Goal: Task Accomplishment & Management: Use online tool/utility

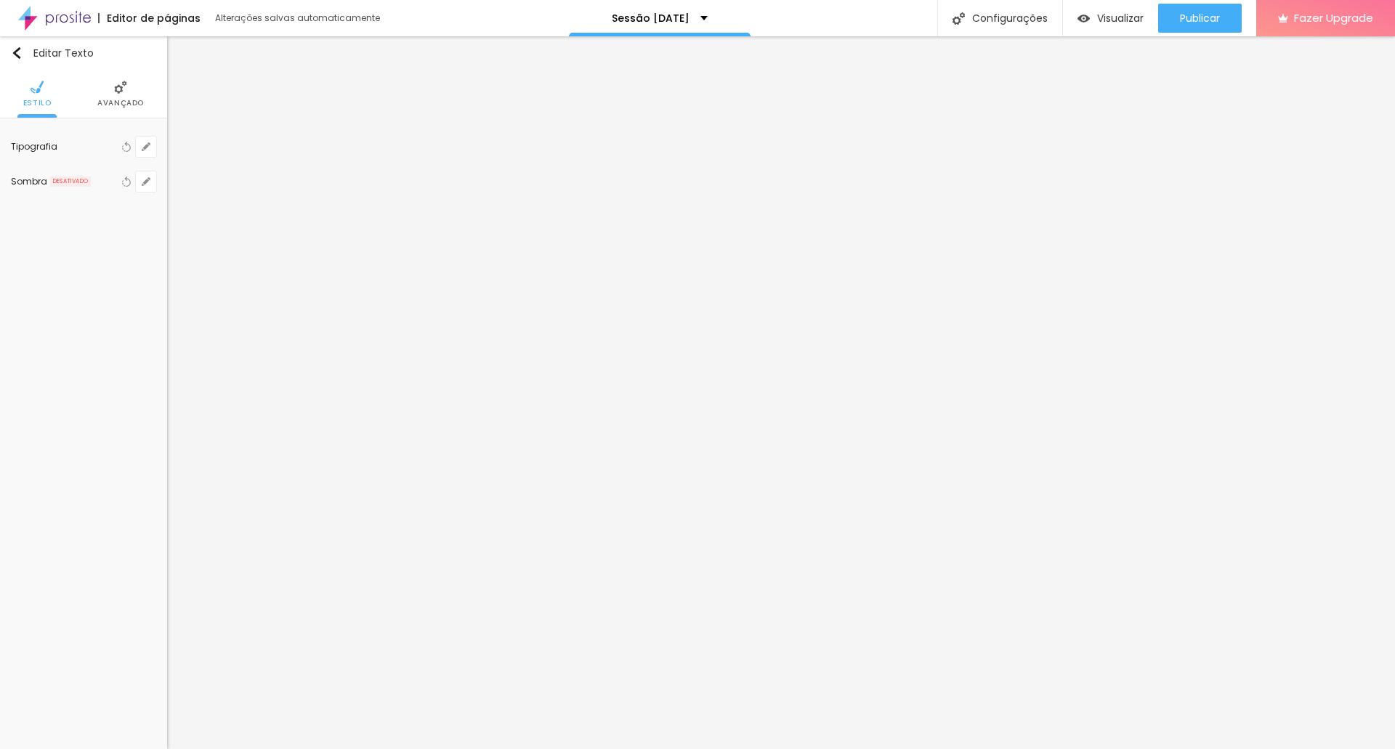
click at [127, 105] on span "Avançado" at bounding box center [120, 103] width 46 height 7
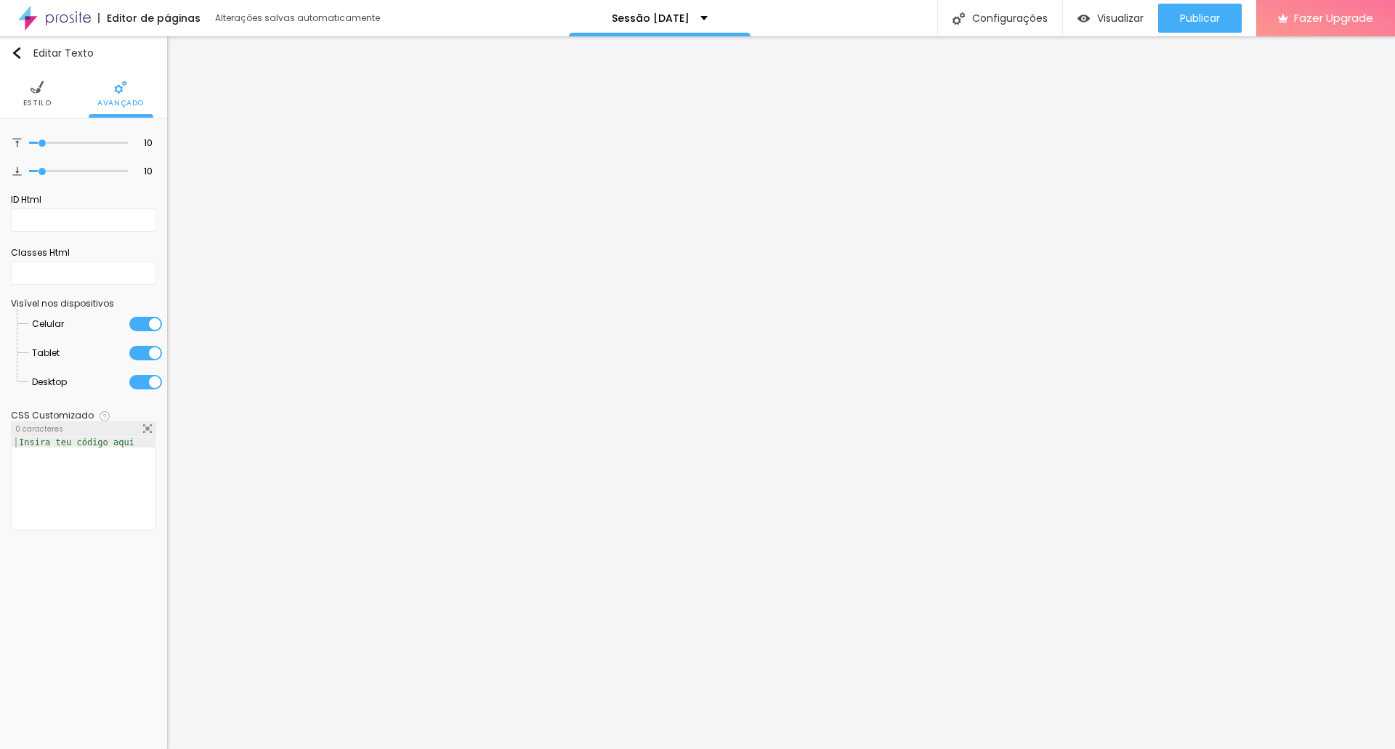
drag, startPoint x: 39, startPoint y: 177, endPoint x: 2, endPoint y: 177, distance: 37.1
click at [2, 177] on div "10 Espaço de cima 10 Espaço de baixo ID Html Classes Html Visível nos dispositi…" at bounding box center [83, 332] width 167 height 429
type input "5"
type input "0"
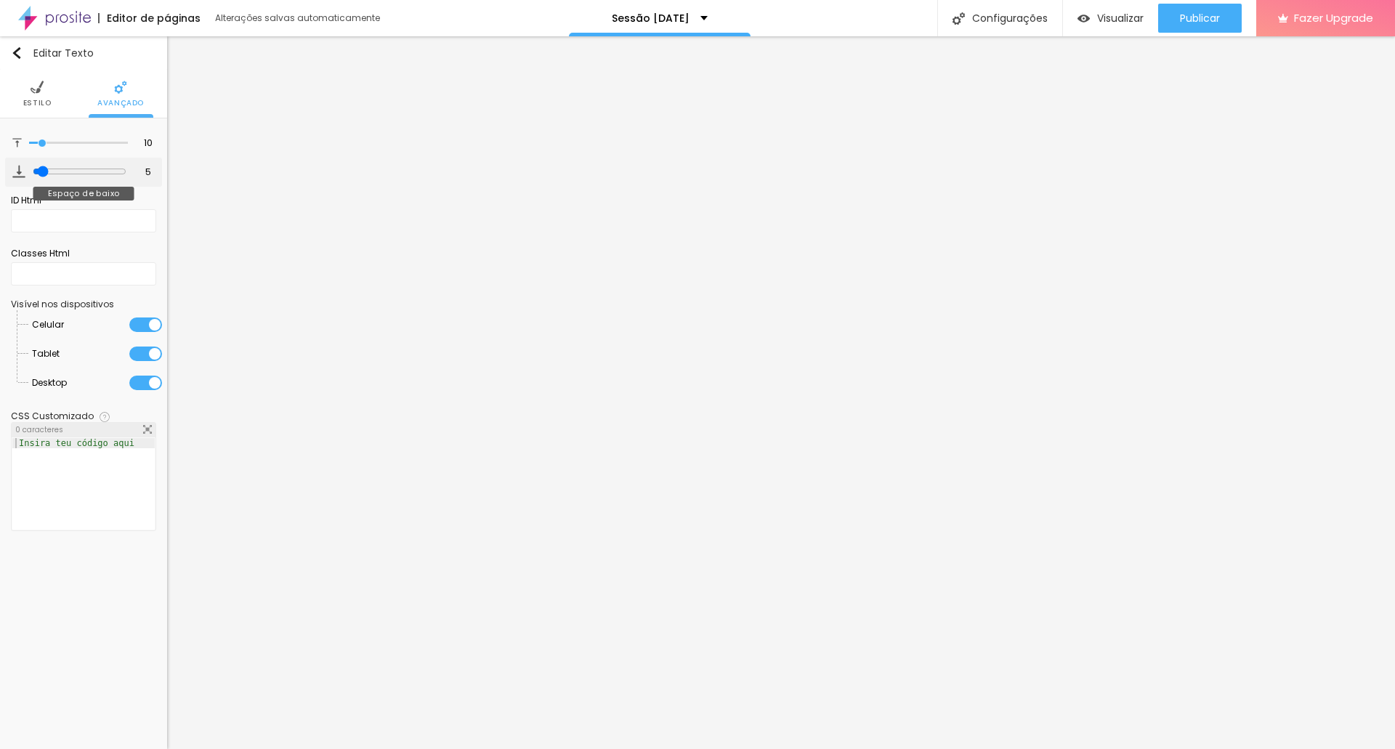
type input "0"
type input "18"
type input "35"
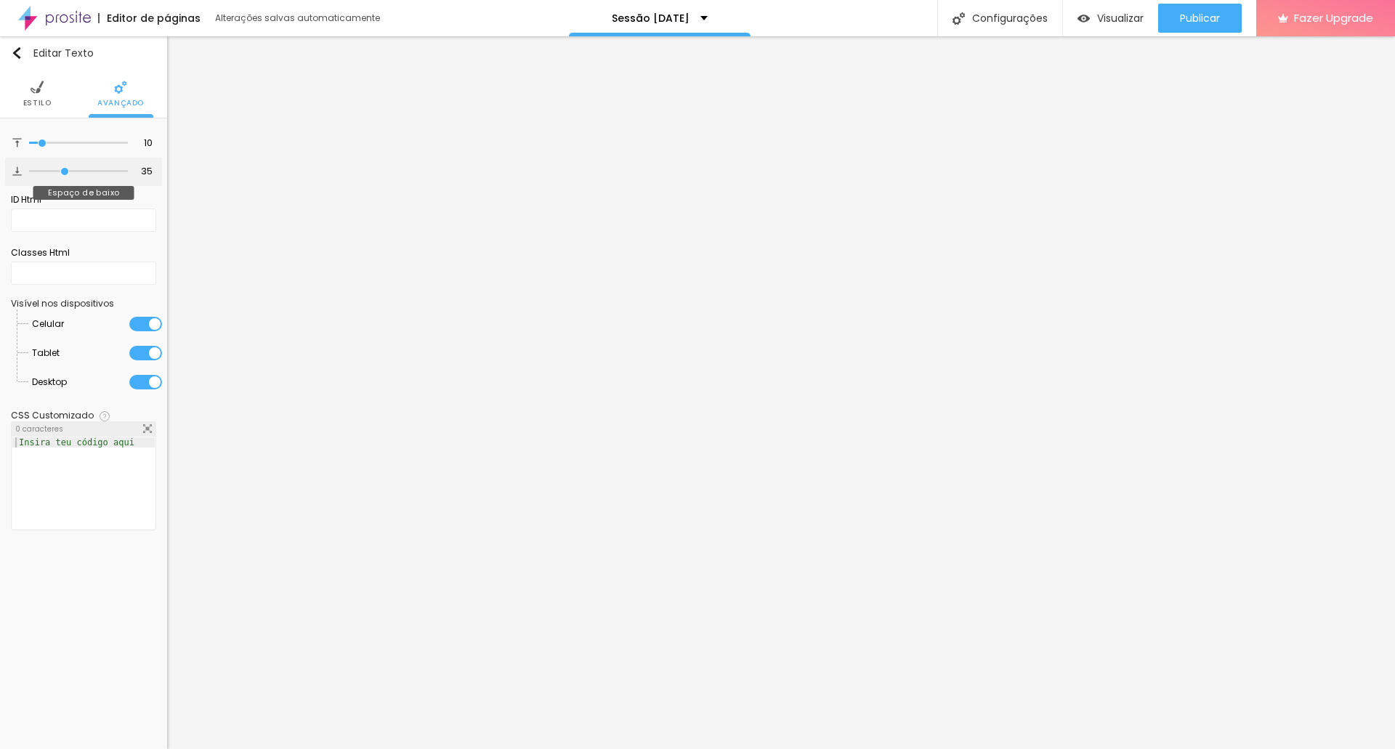
type input "51"
type input "100"
type input "76"
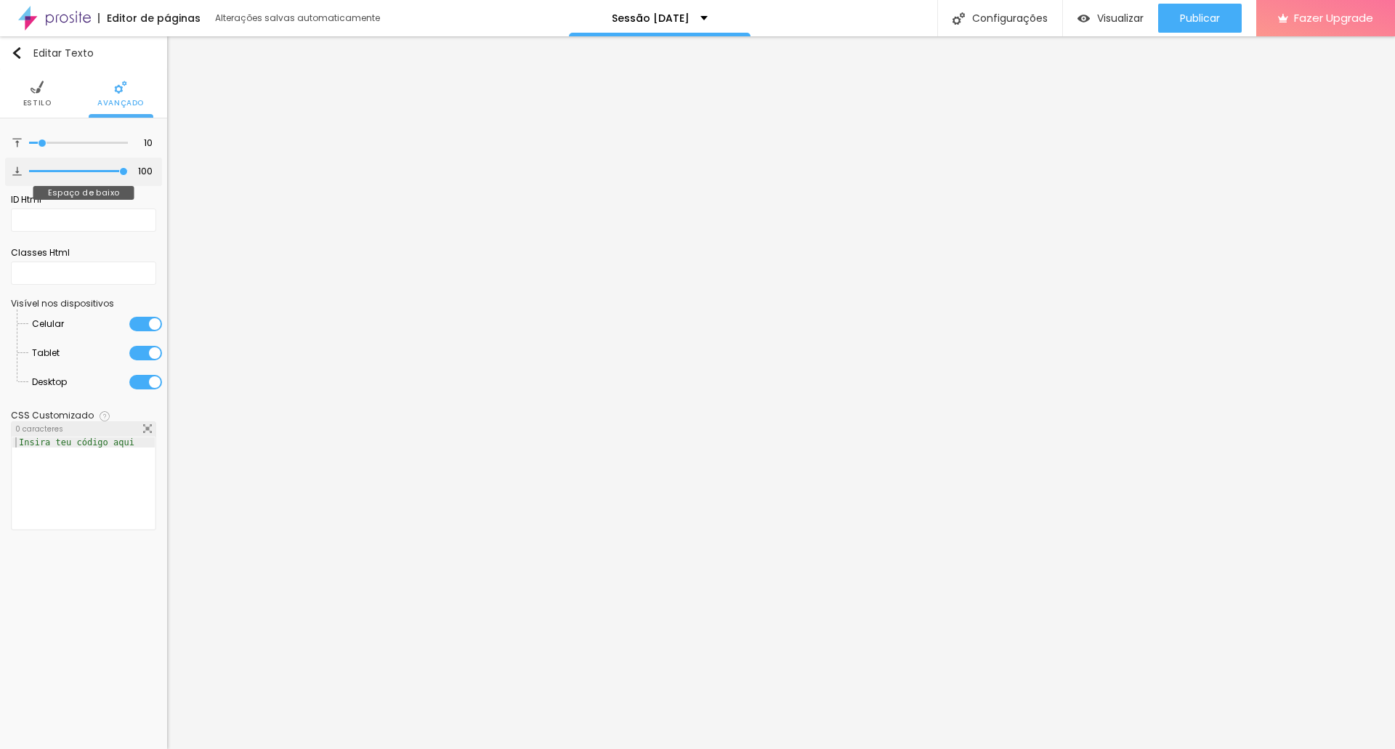
type input "76"
type input "47"
type input "21"
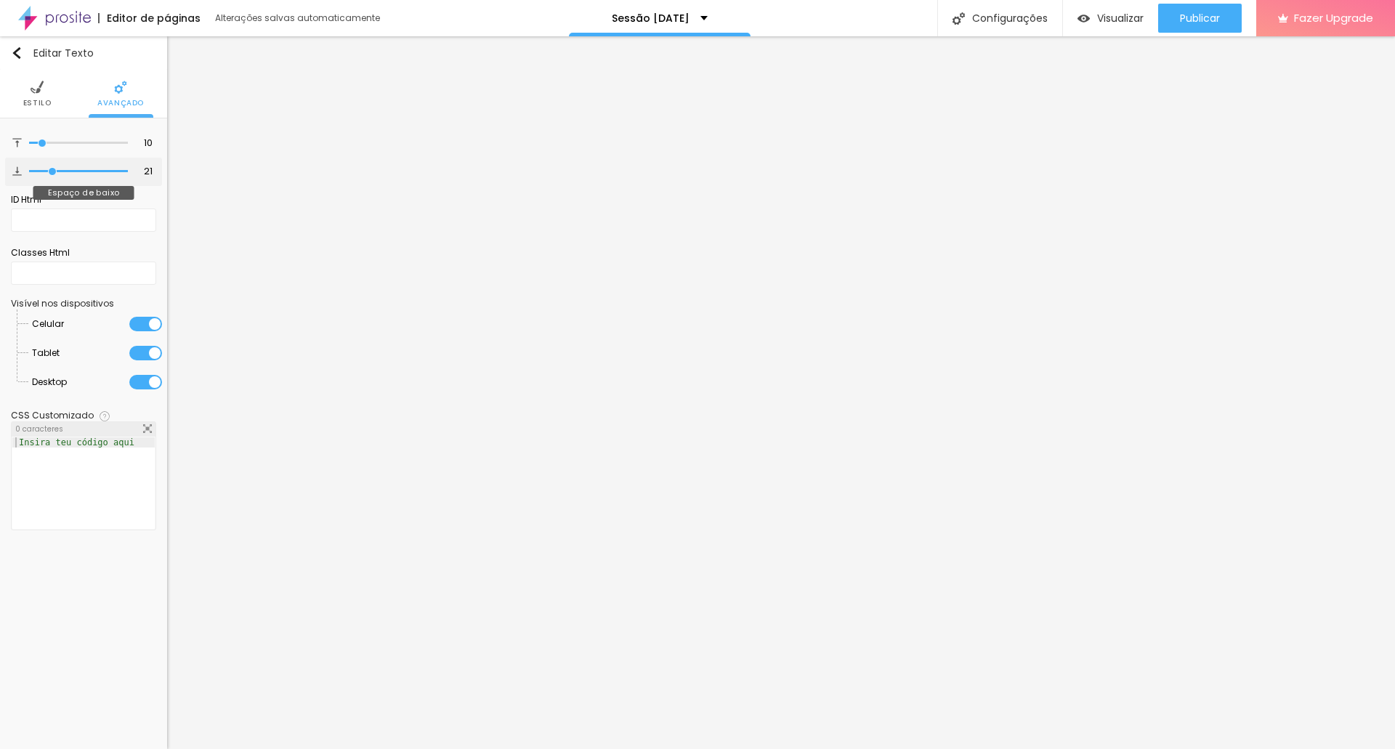
type input "0"
drag, startPoint x: 44, startPoint y: 170, endPoint x: 1, endPoint y: 174, distance: 42.3
type input "0"
click at [29, 174] on input "range" at bounding box center [78, 171] width 99 height 7
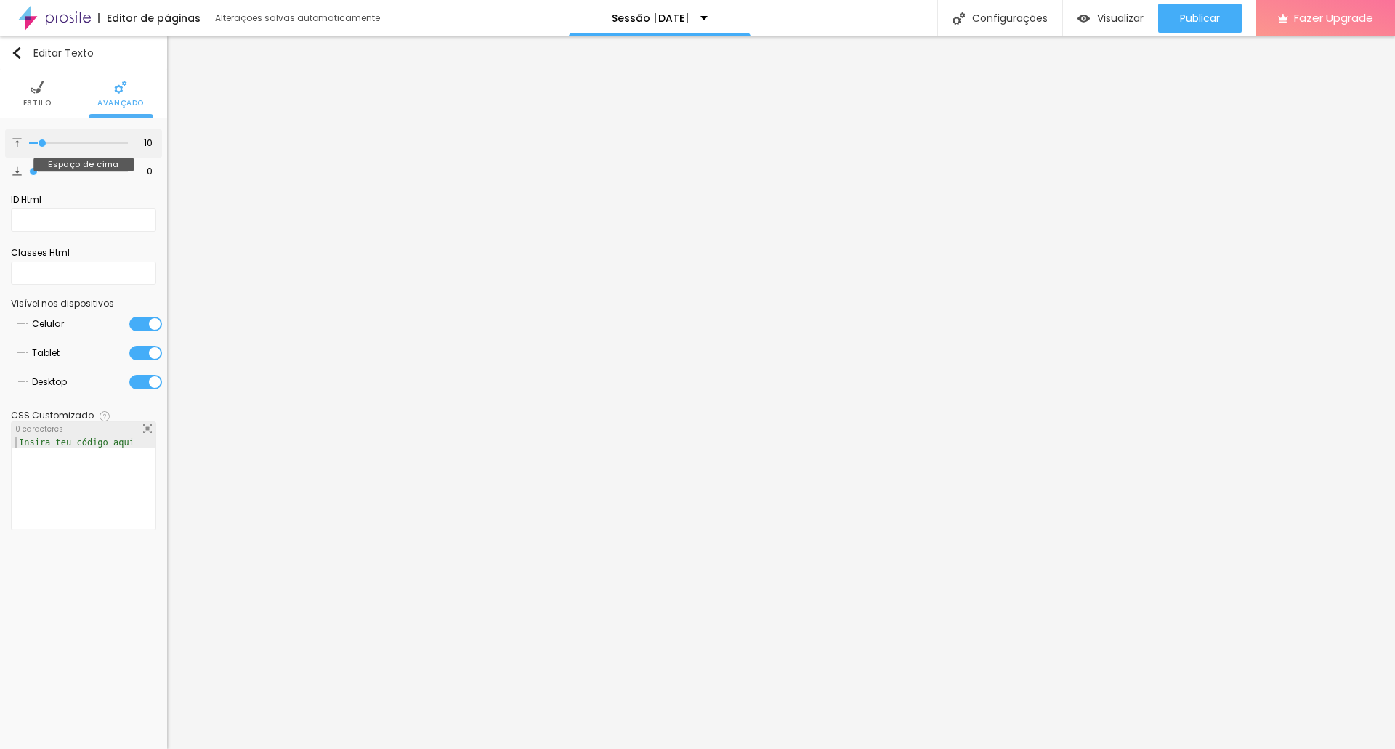
type input "7"
type input "6"
type input "1"
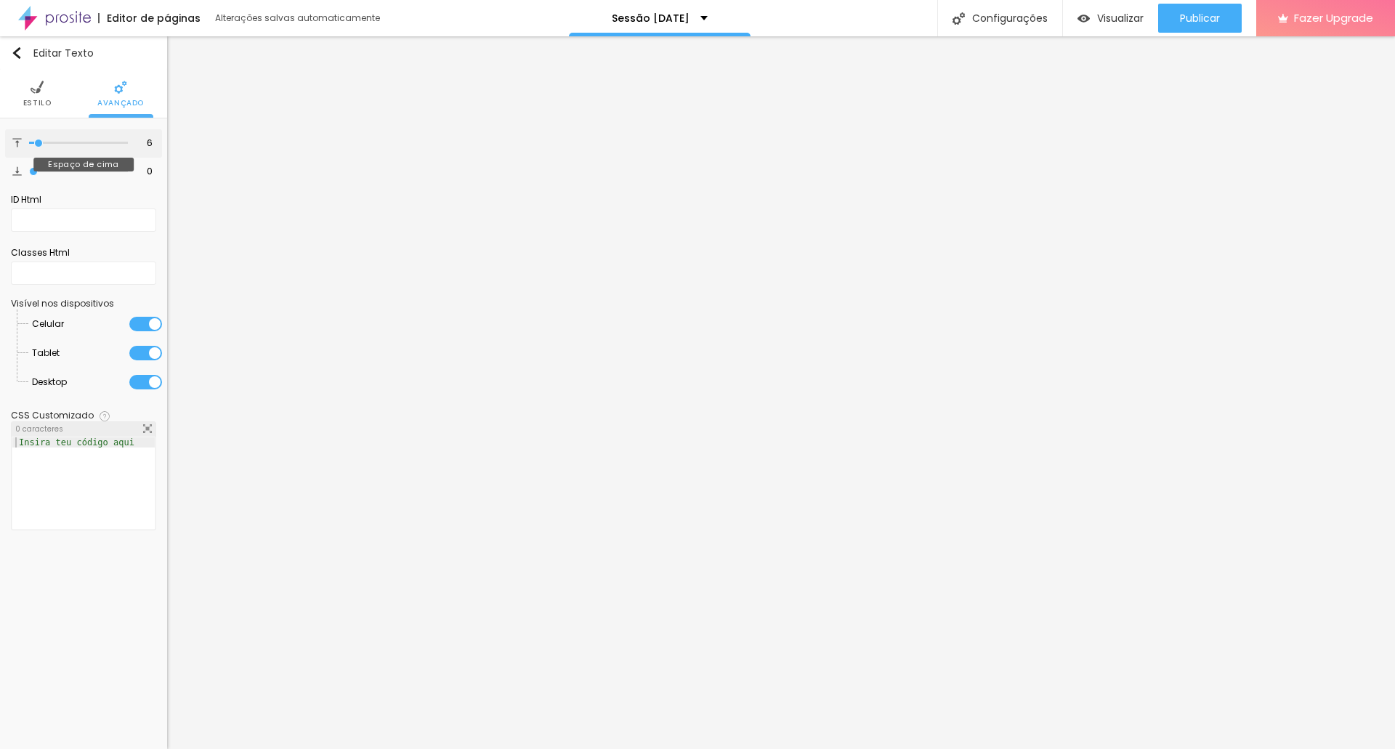
type input "1"
type input "0"
drag, startPoint x: 41, startPoint y: 142, endPoint x: 0, endPoint y: 139, distance: 41.6
type input "0"
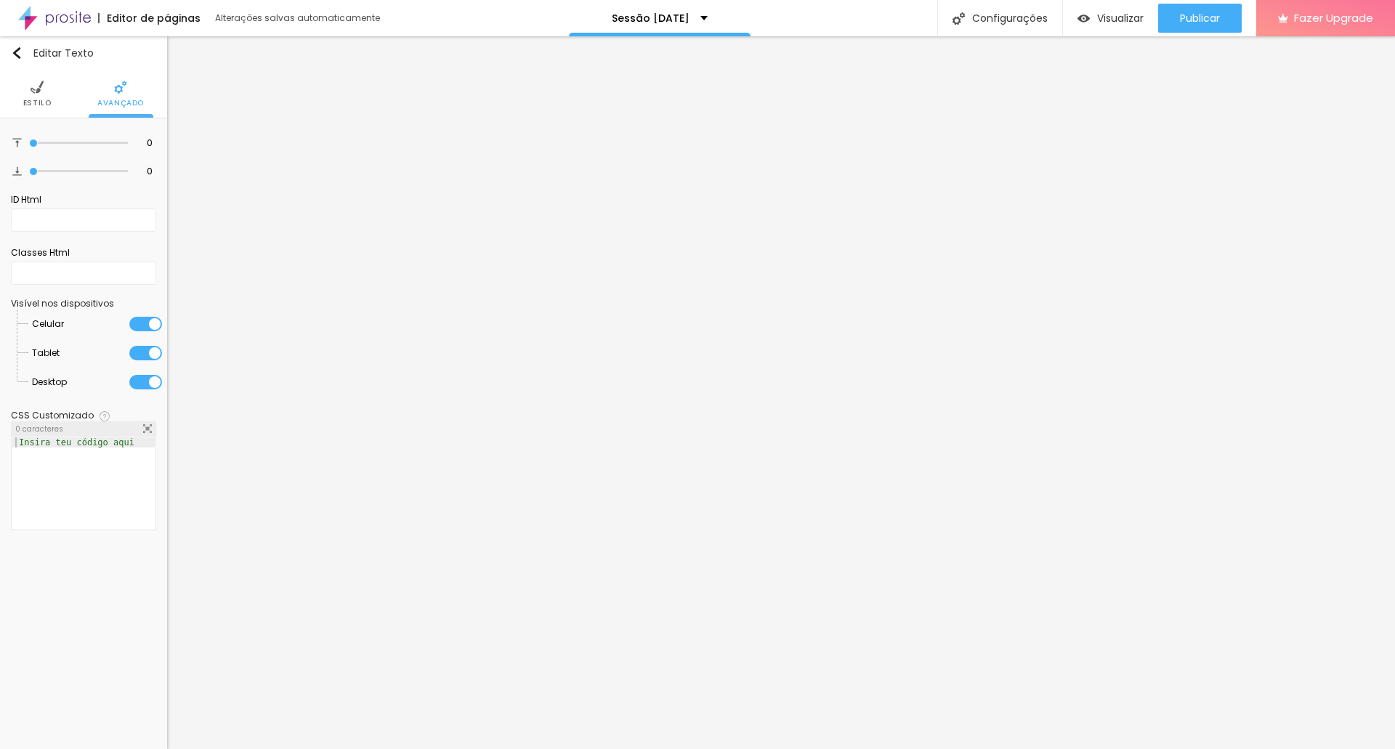
click at [29, 142] on input "range" at bounding box center [78, 142] width 99 height 7
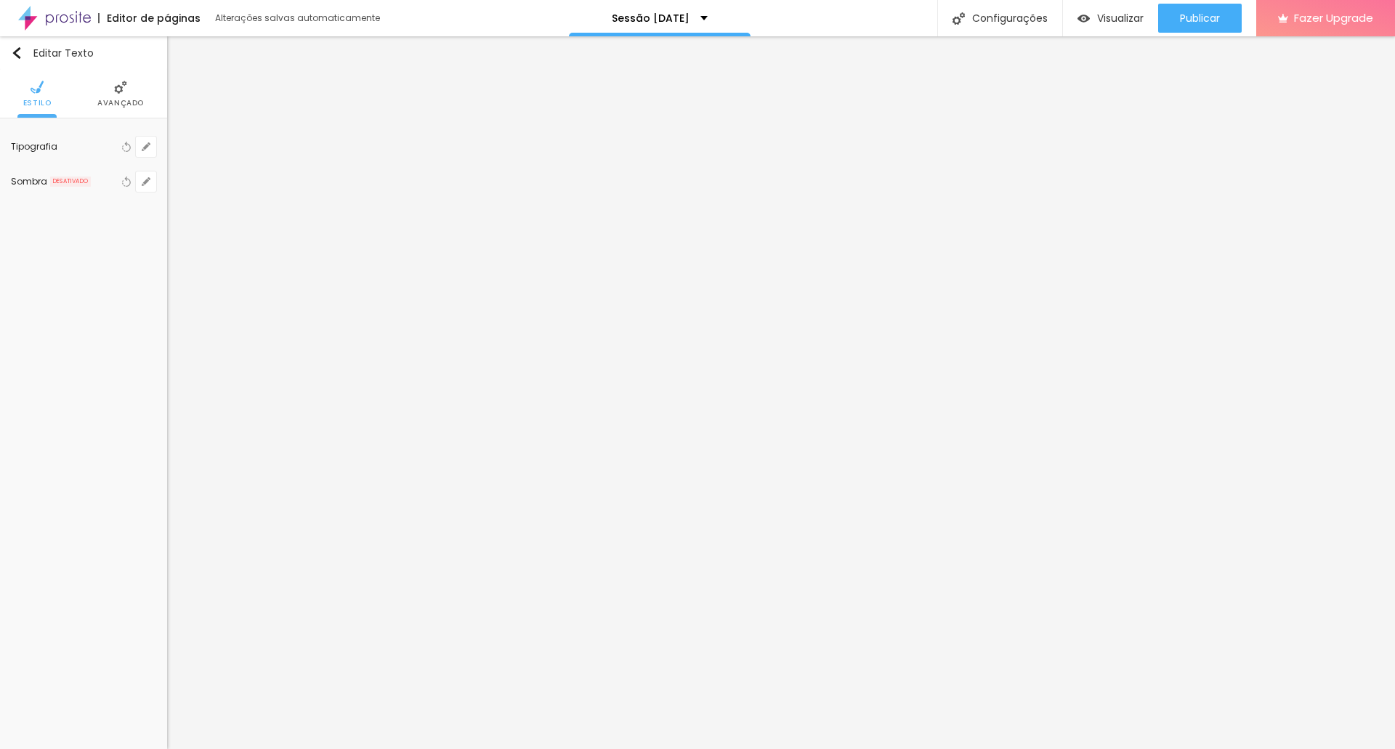
click at [126, 108] on li "Avançado" at bounding box center [120, 94] width 46 height 48
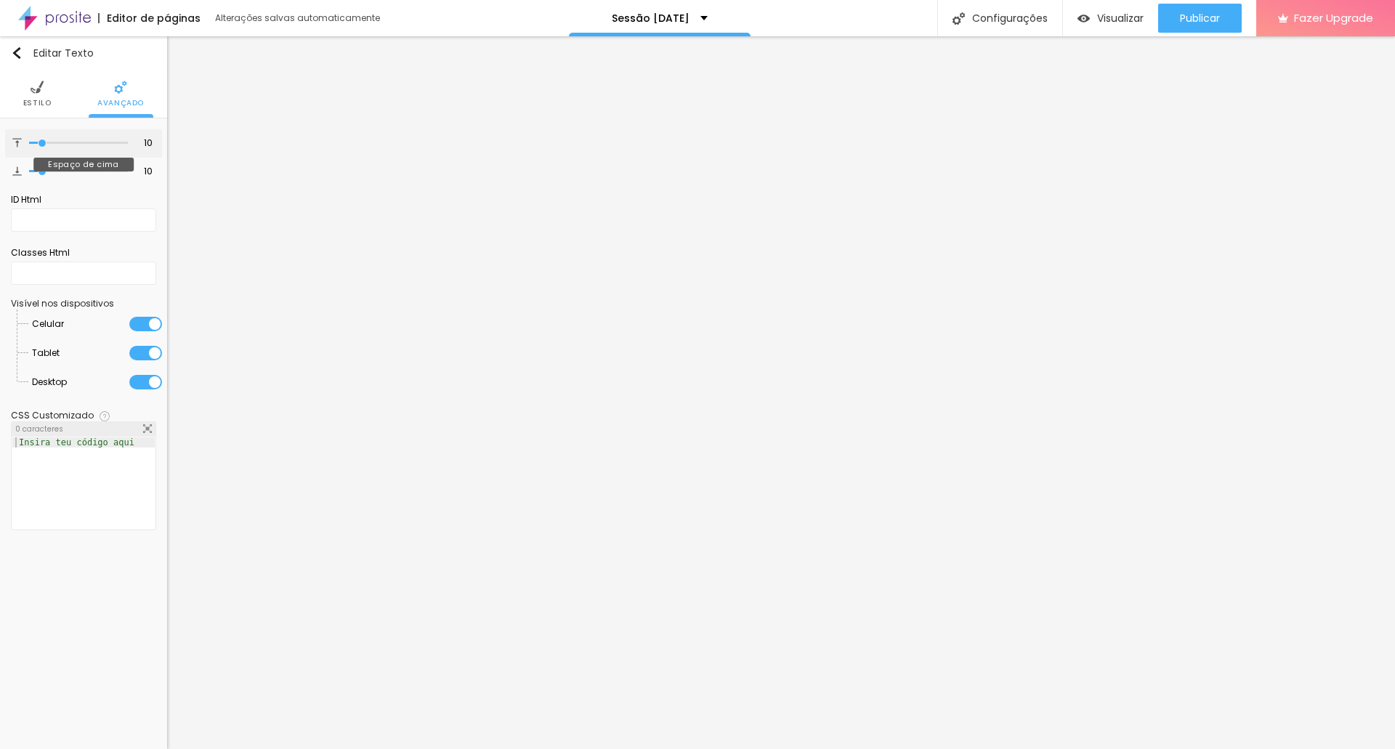
type input "6"
type input "2"
type input "0"
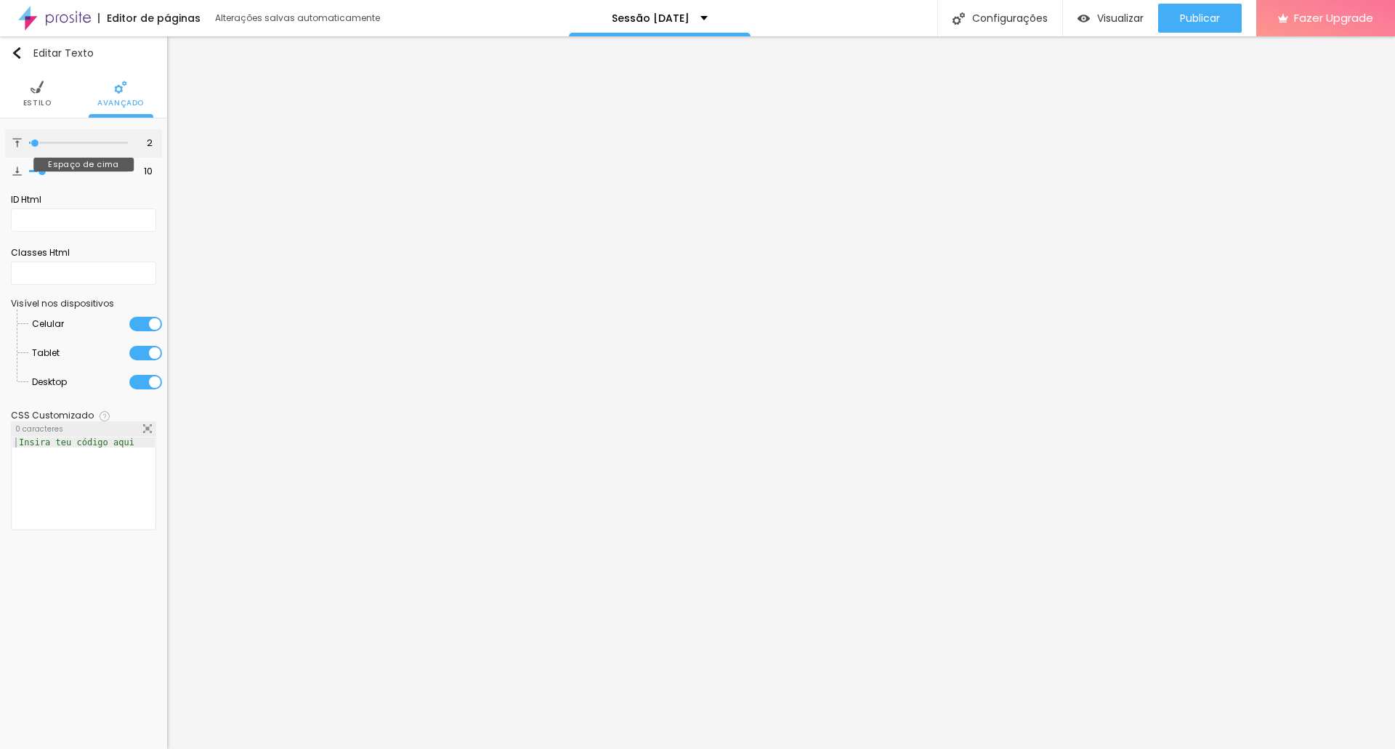
type input "0"
drag, startPoint x: 38, startPoint y: 139, endPoint x: 0, endPoint y: 137, distance: 38.6
type input "0"
click at [29, 139] on input "range" at bounding box center [78, 142] width 99 height 7
type input "8"
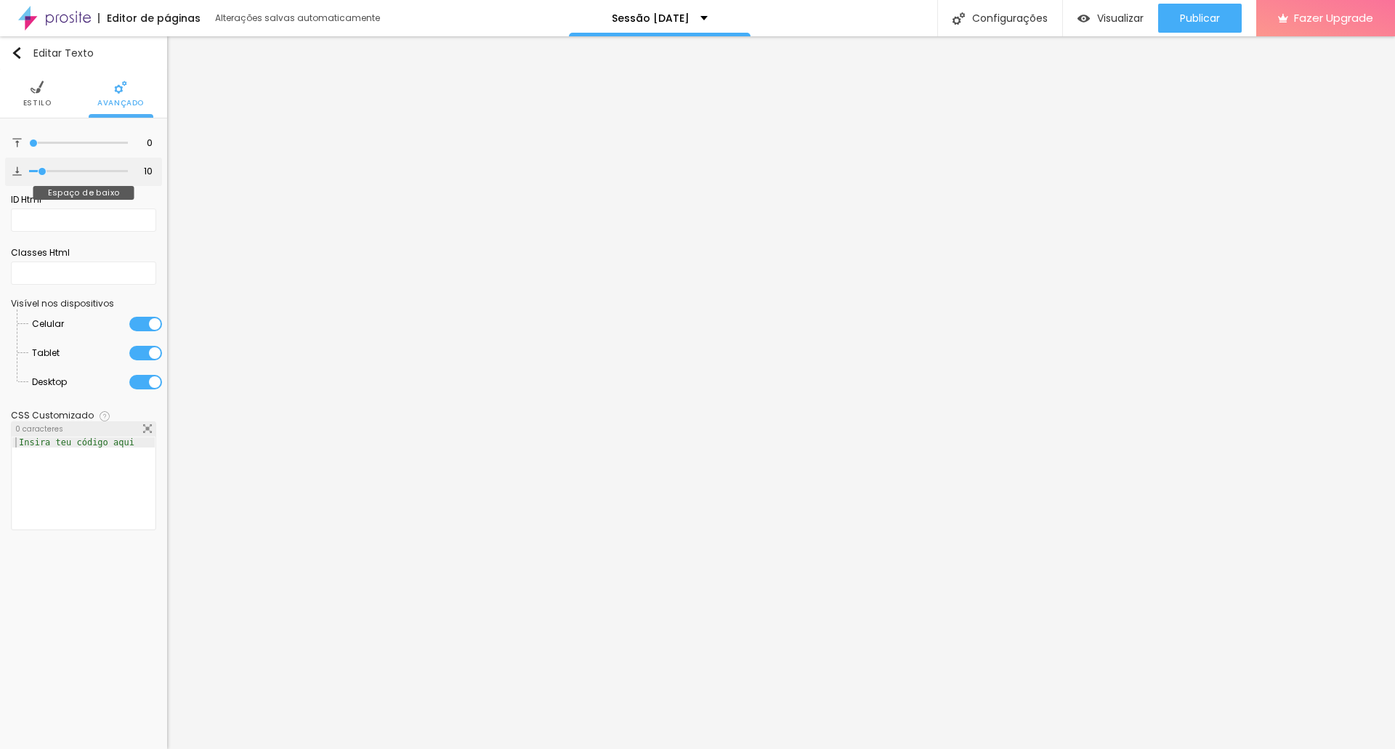
type input "8"
type input "0"
drag, startPoint x: 43, startPoint y: 172, endPoint x: 5, endPoint y: 155, distance: 41.3
type input "0"
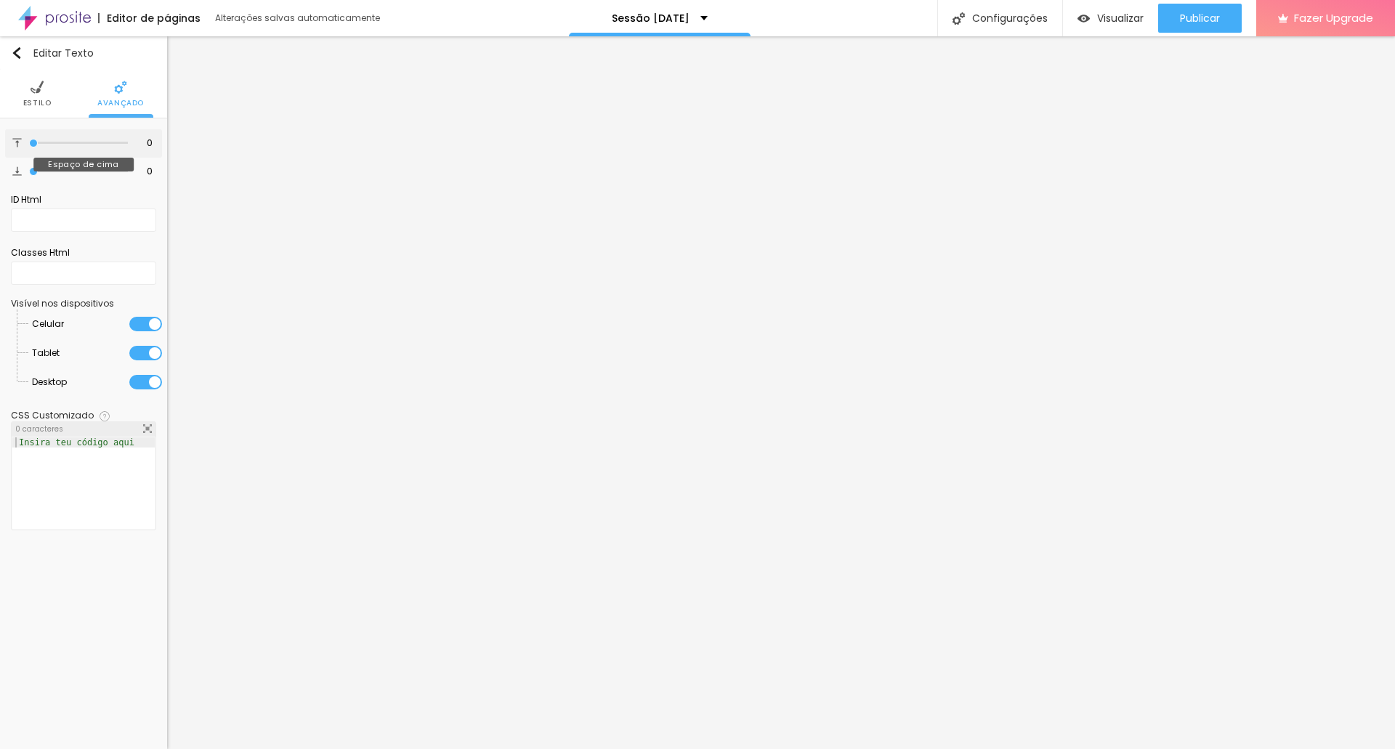
click at [29, 168] on input "range" at bounding box center [78, 171] width 99 height 7
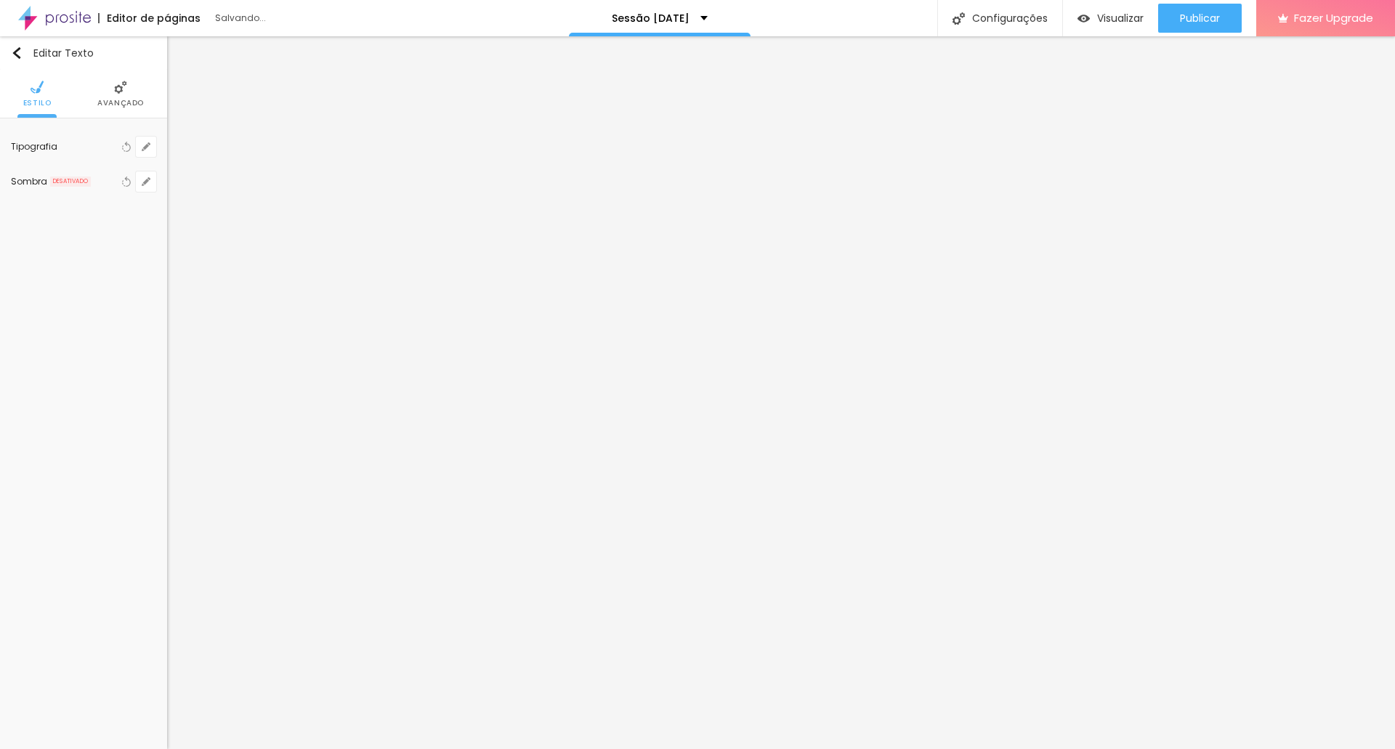
click at [116, 100] on span "Avançado" at bounding box center [120, 103] width 46 height 7
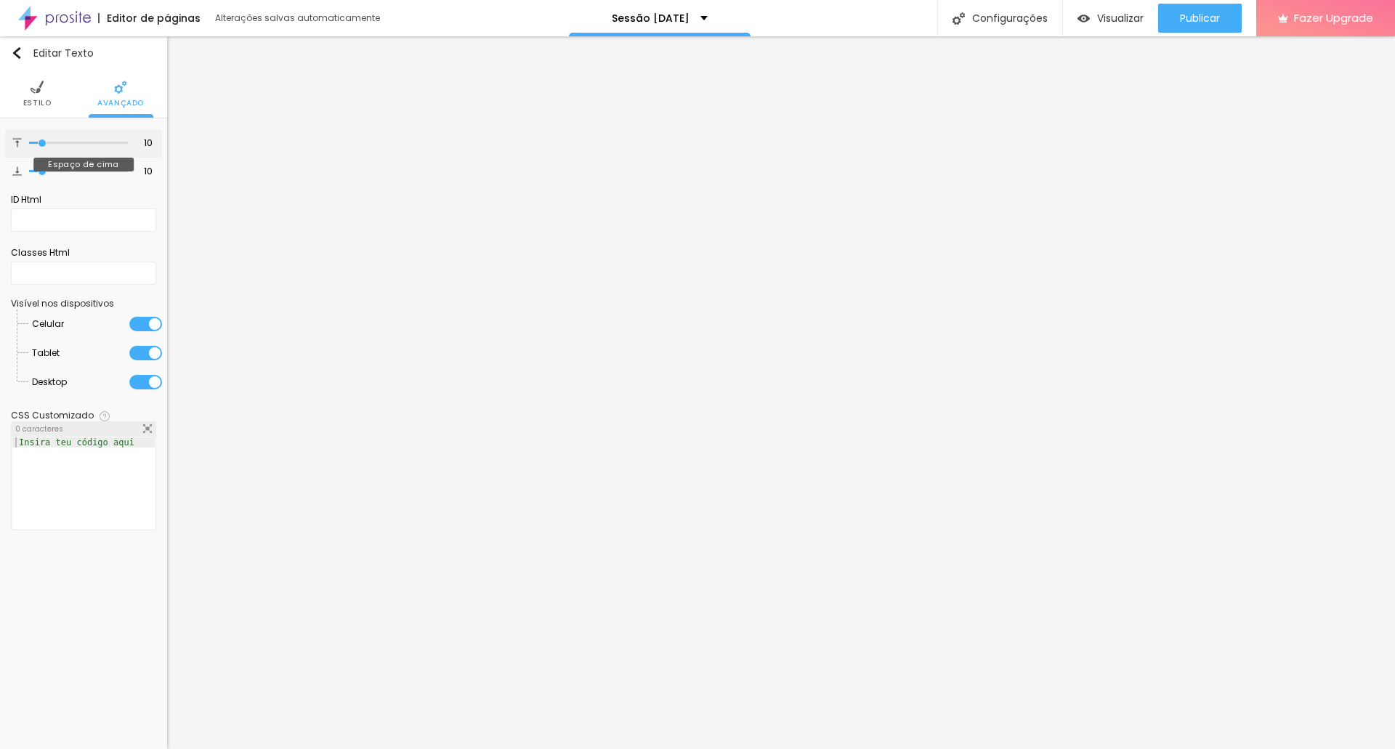
type input "9"
type input "6"
type input "1"
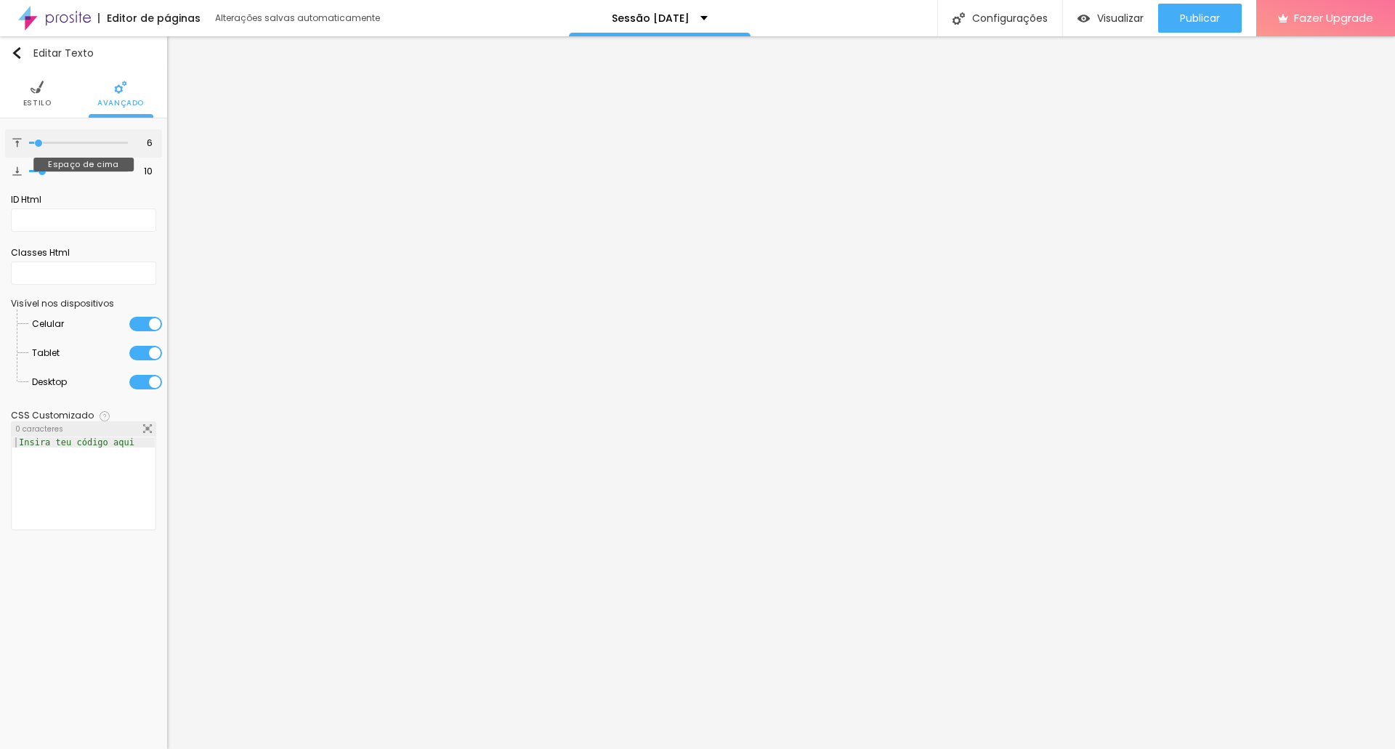
type input "1"
type input "0"
drag, startPoint x: 43, startPoint y: 144, endPoint x: 6, endPoint y: 144, distance: 37.0
type input "0"
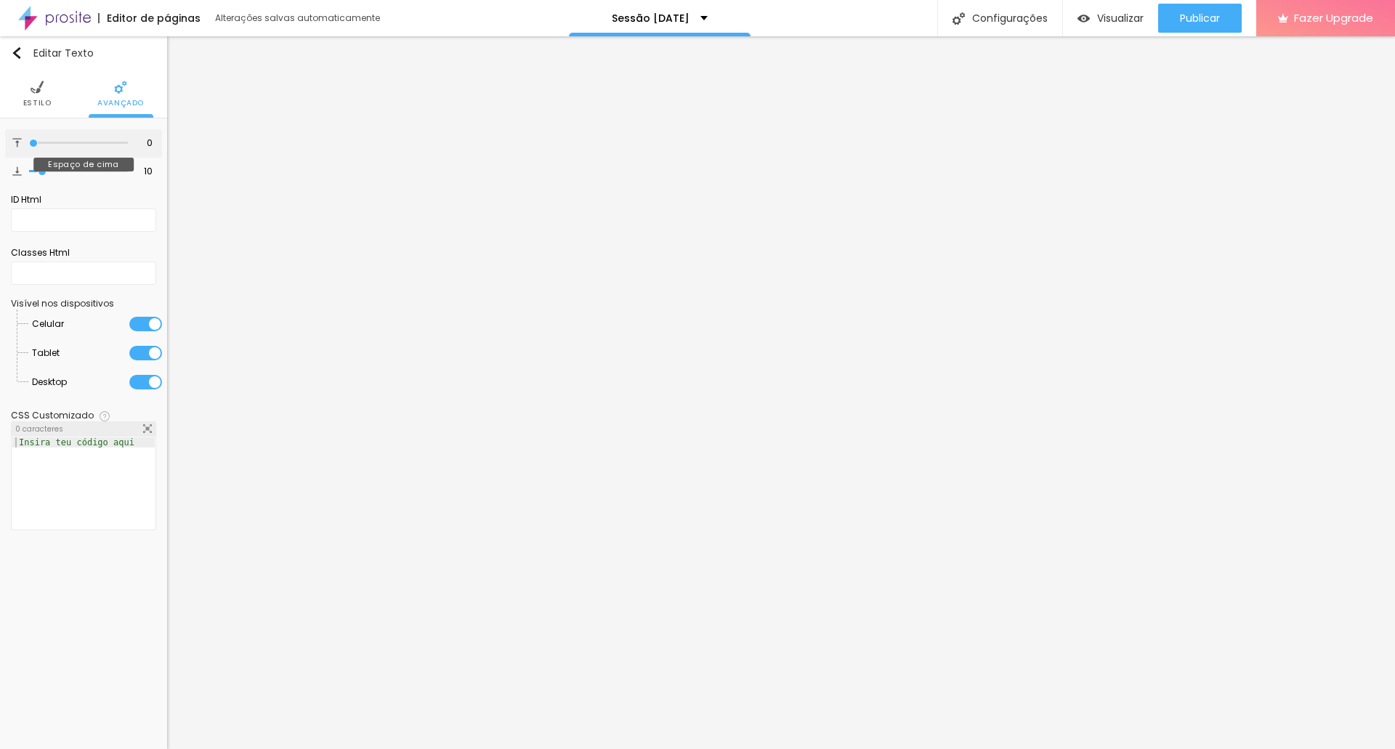
click at [29, 144] on input "range" at bounding box center [78, 142] width 99 height 7
type input "3"
type input "1"
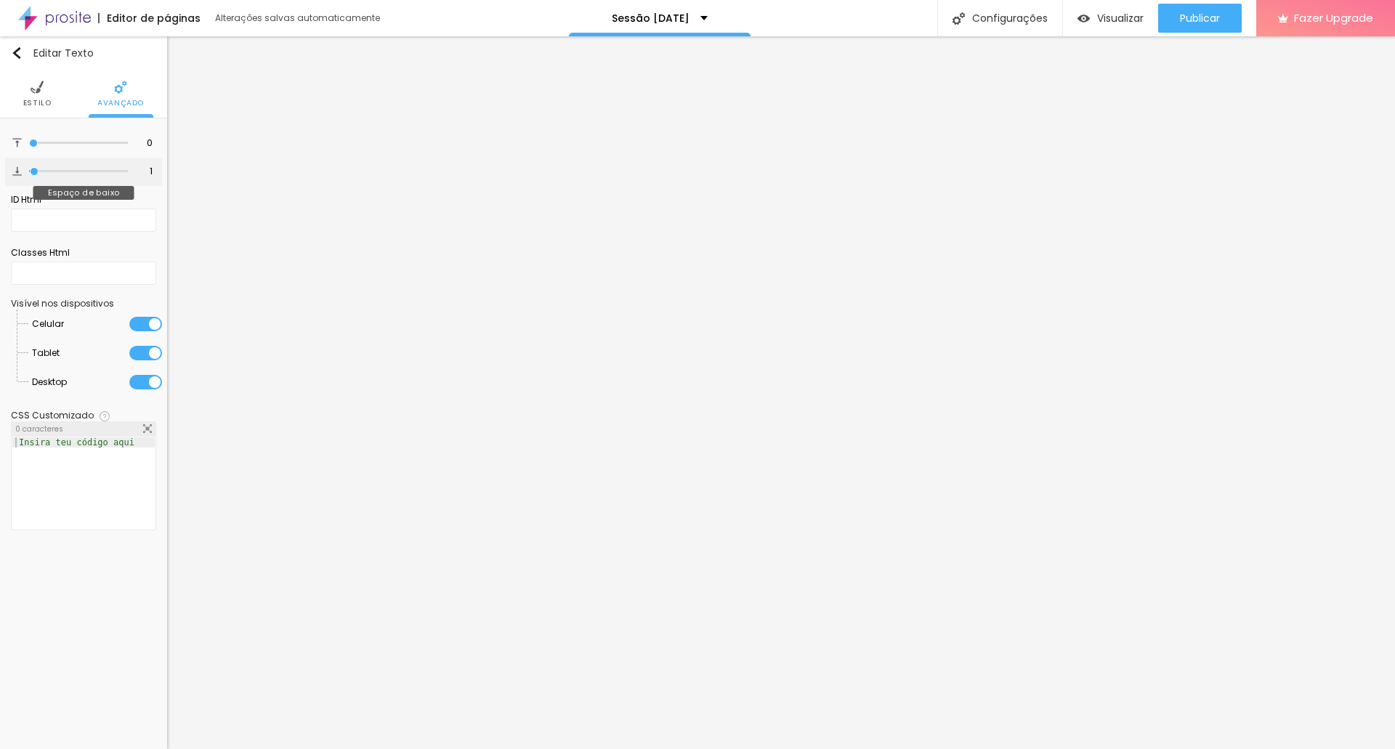
type input "0"
drag, startPoint x: 37, startPoint y: 171, endPoint x: 0, endPoint y: 160, distance: 38.6
type input "0"
click at [29, 168] on input "range" at bounding box center [78, 171] width 99 height 7
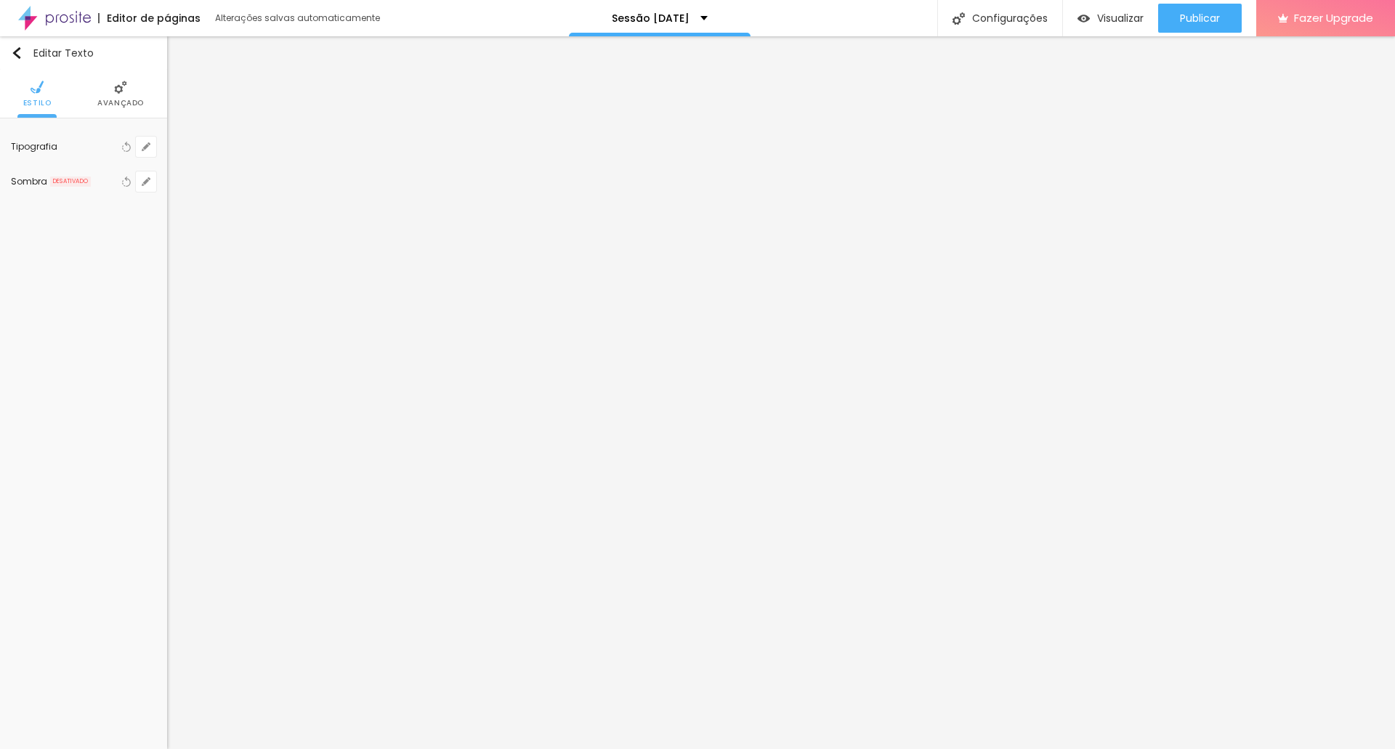
click at [99, 86] on li "Avançado" at bounding box center [120, 94] width 46 height 48
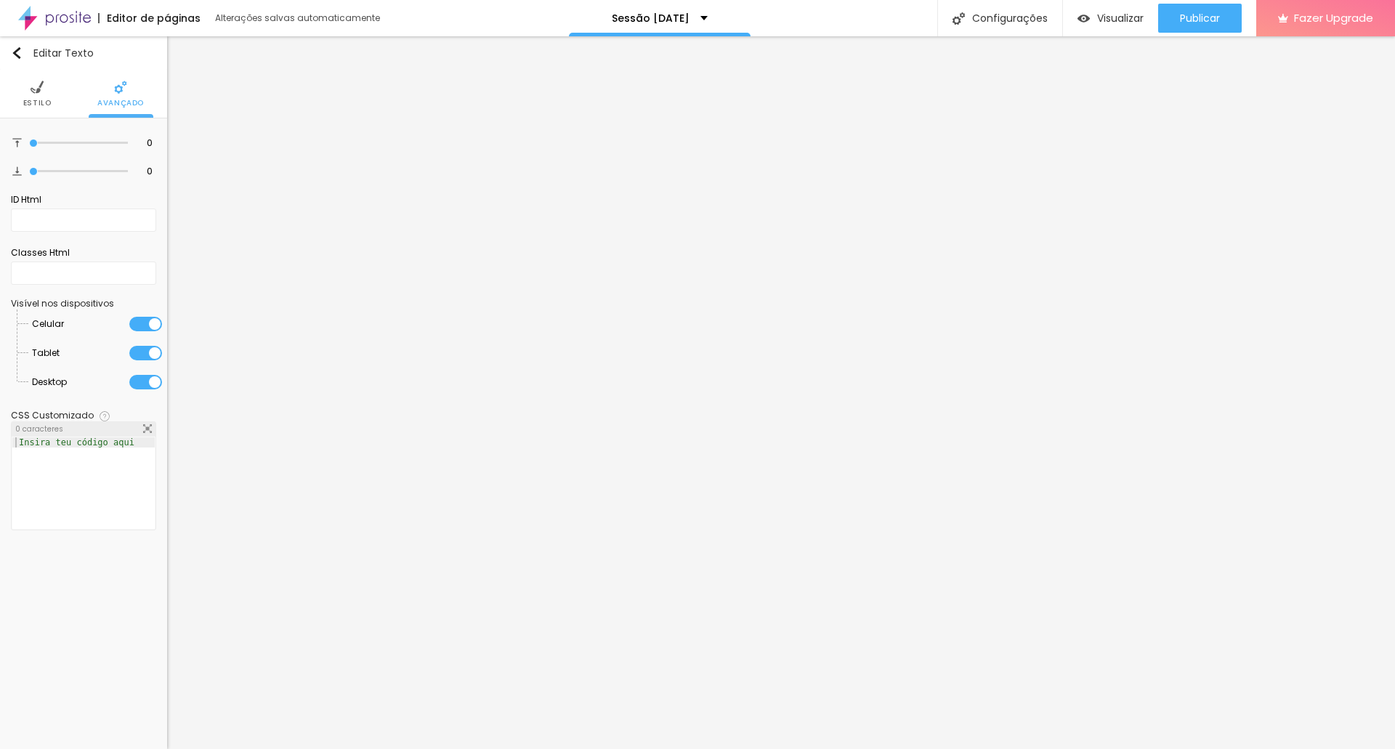
click at [44, 93] on li "Estilo" at bounding box center [37, 94] width 28 height 48
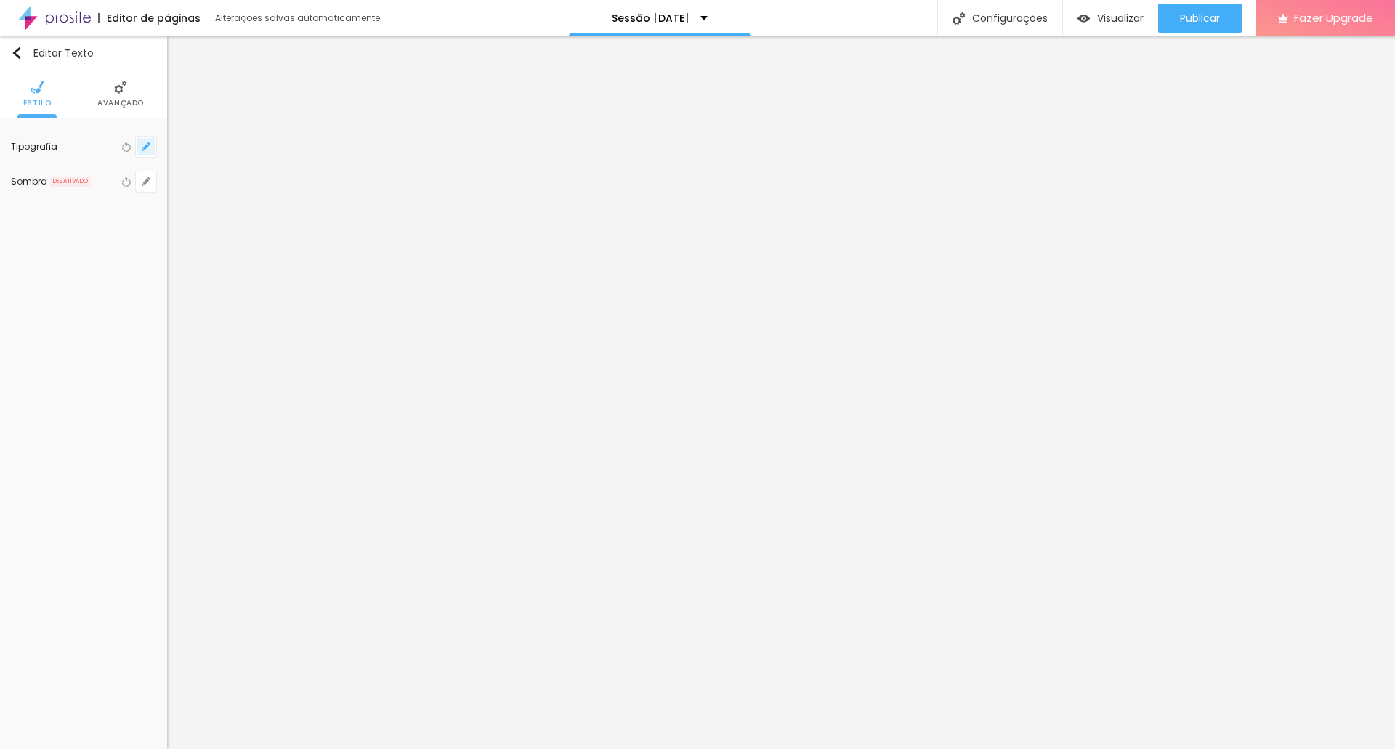
click at [139, 150] on button "button" at bounding box center [146, 147] width 20 height 20
type input "1"
type input "1.4"
type input "1"
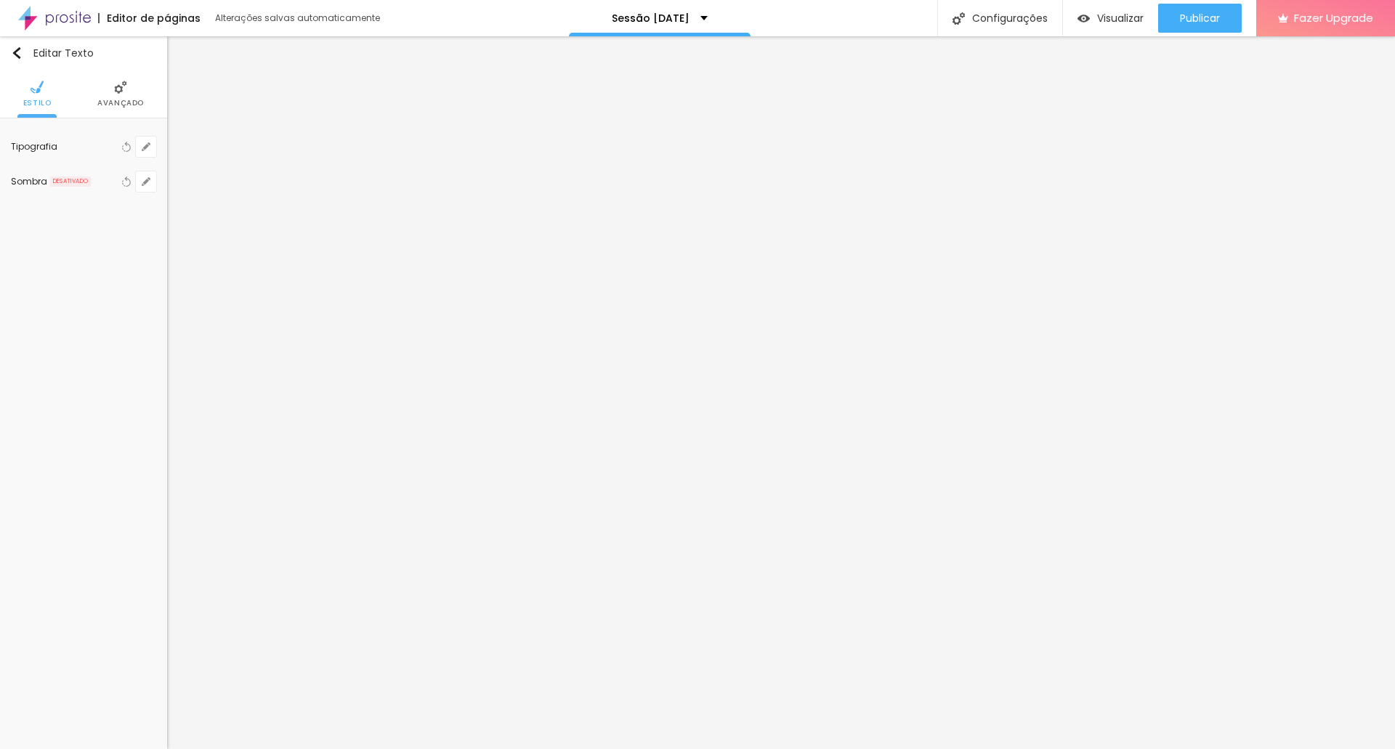
type input "1.5"
type input "1"
type input "1.6"
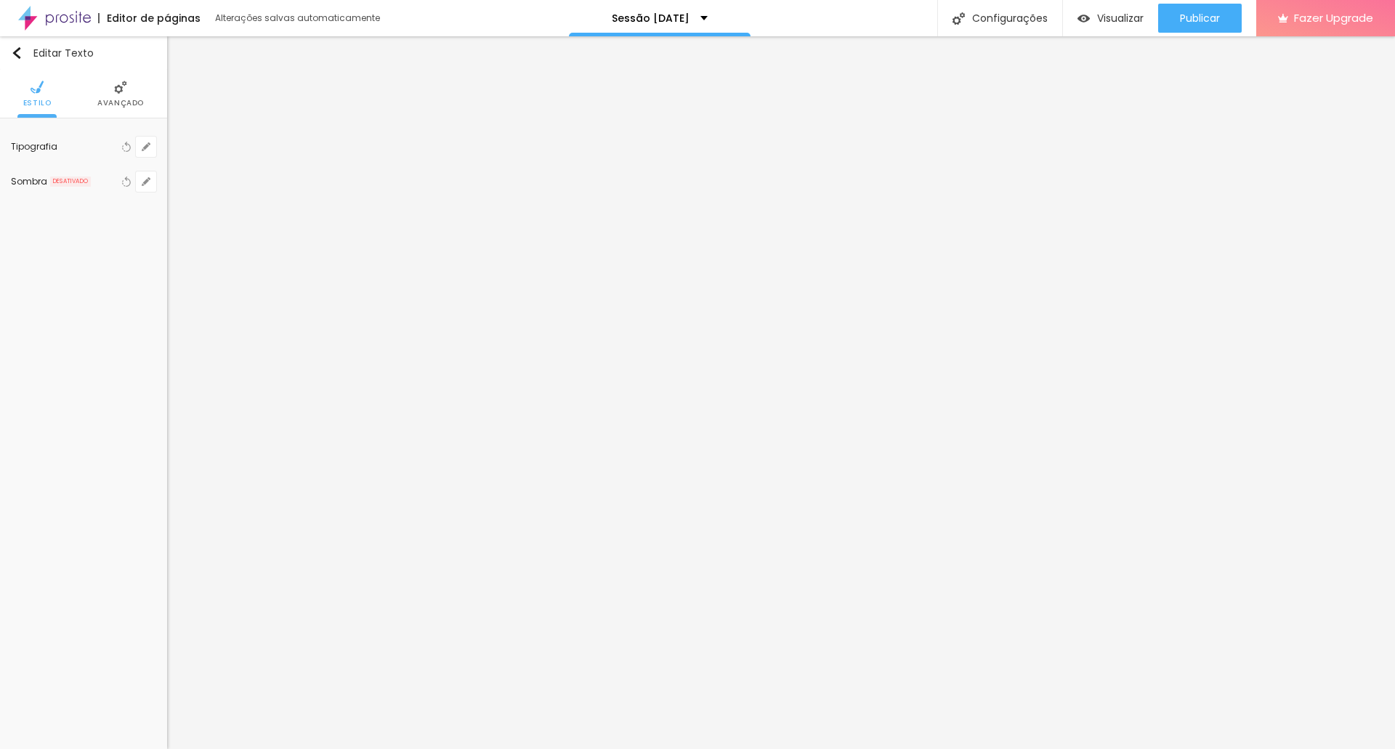
type input "1"
type input "1.5"
drag, startPoint x: 241, startPoint y: 352, endPoint x: 256, endPoint y: 351, distance: 14.5
type input "1.5"
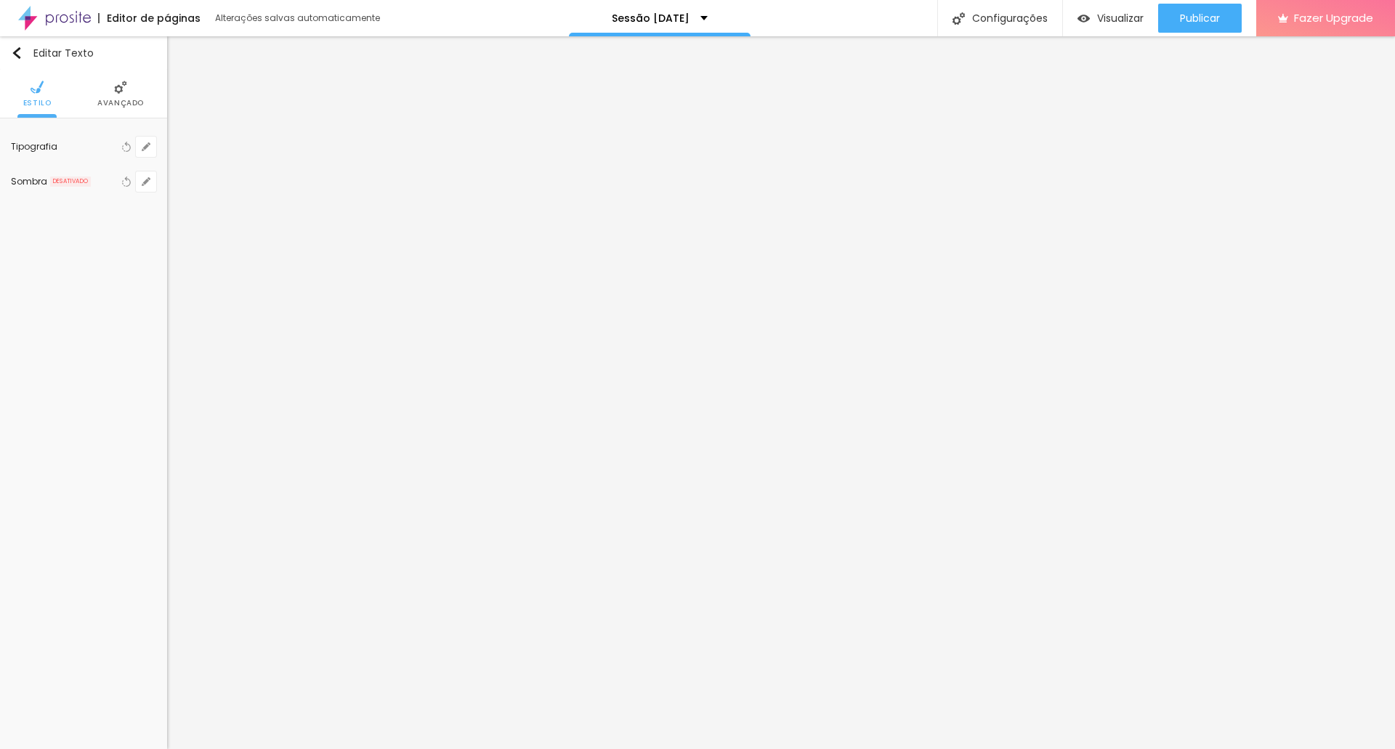
type input "0"
type input "1"
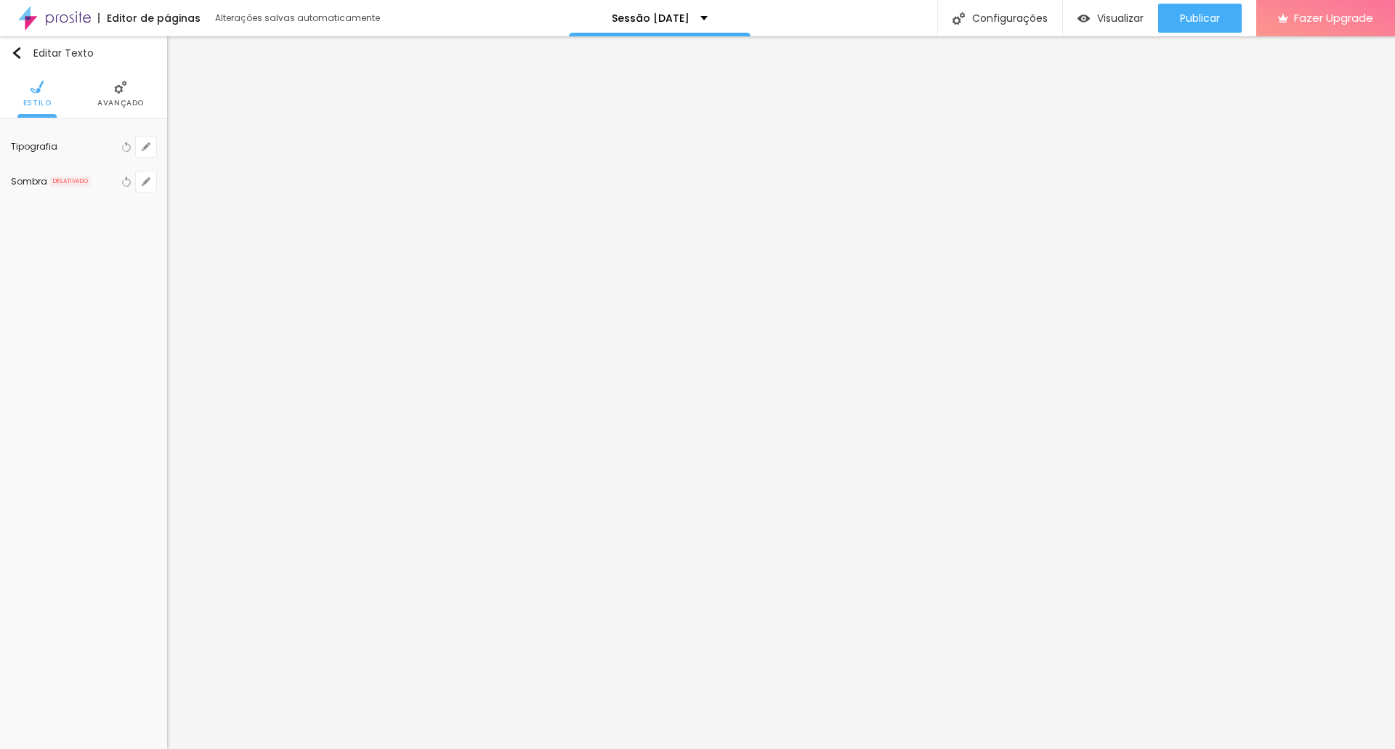
type input "2"
type input "5"
type input "8"
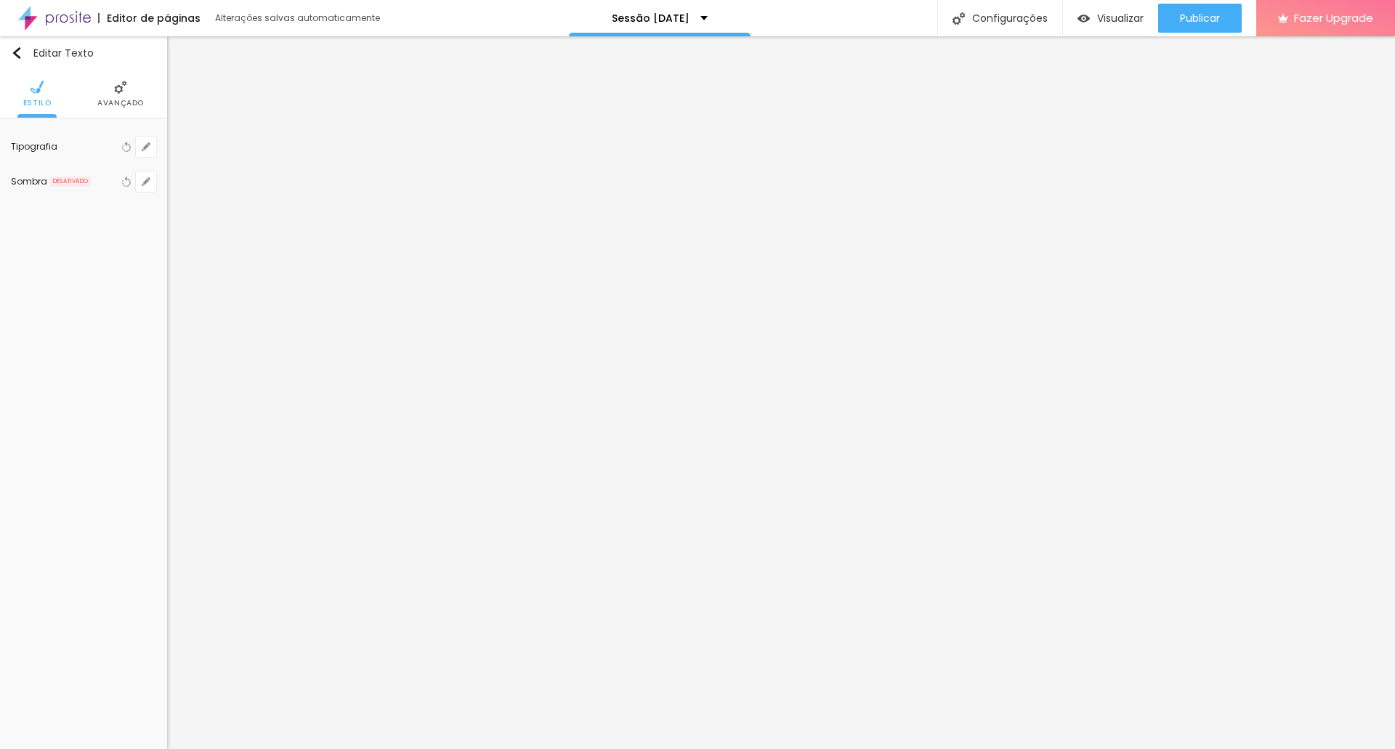
type input "8"
type input "11"
type input "14"
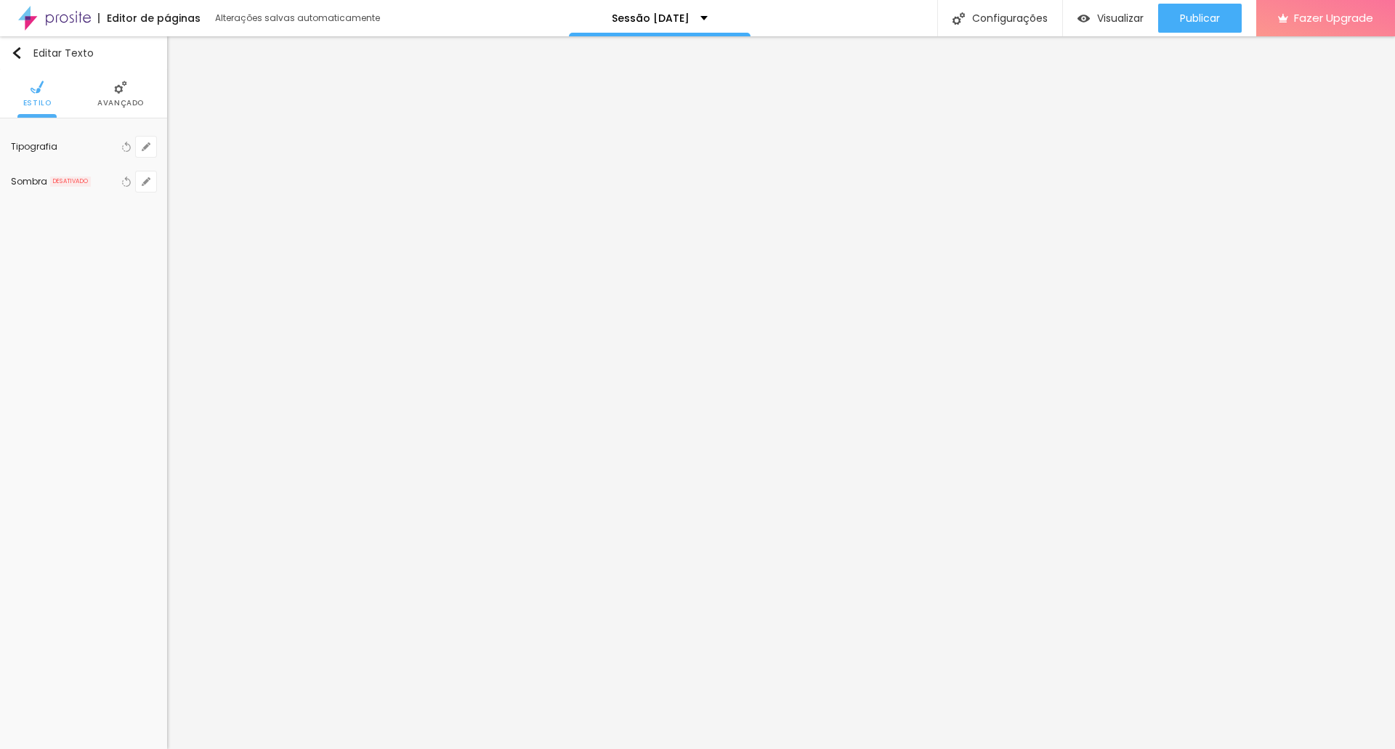
type input "16"
type input "17"
type input "16"
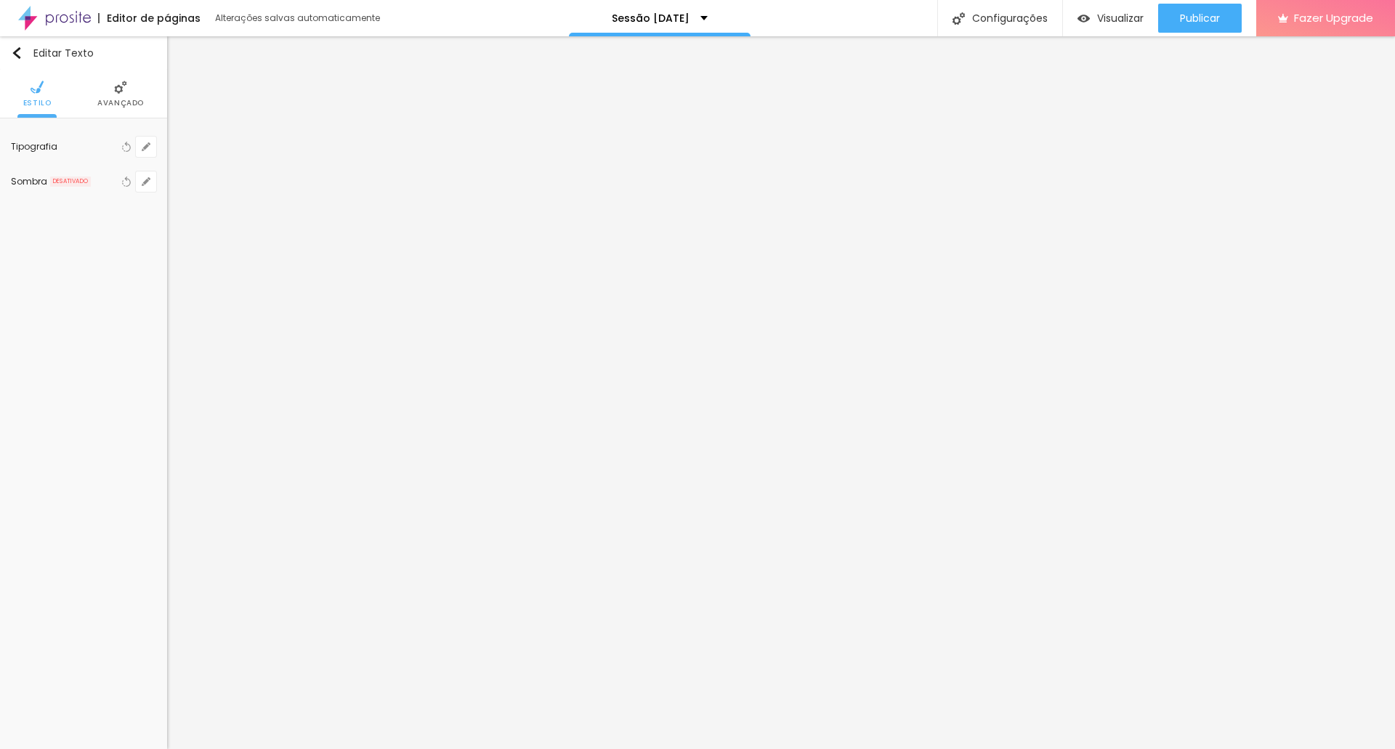
type input "16"
type input "15"
type input "14"
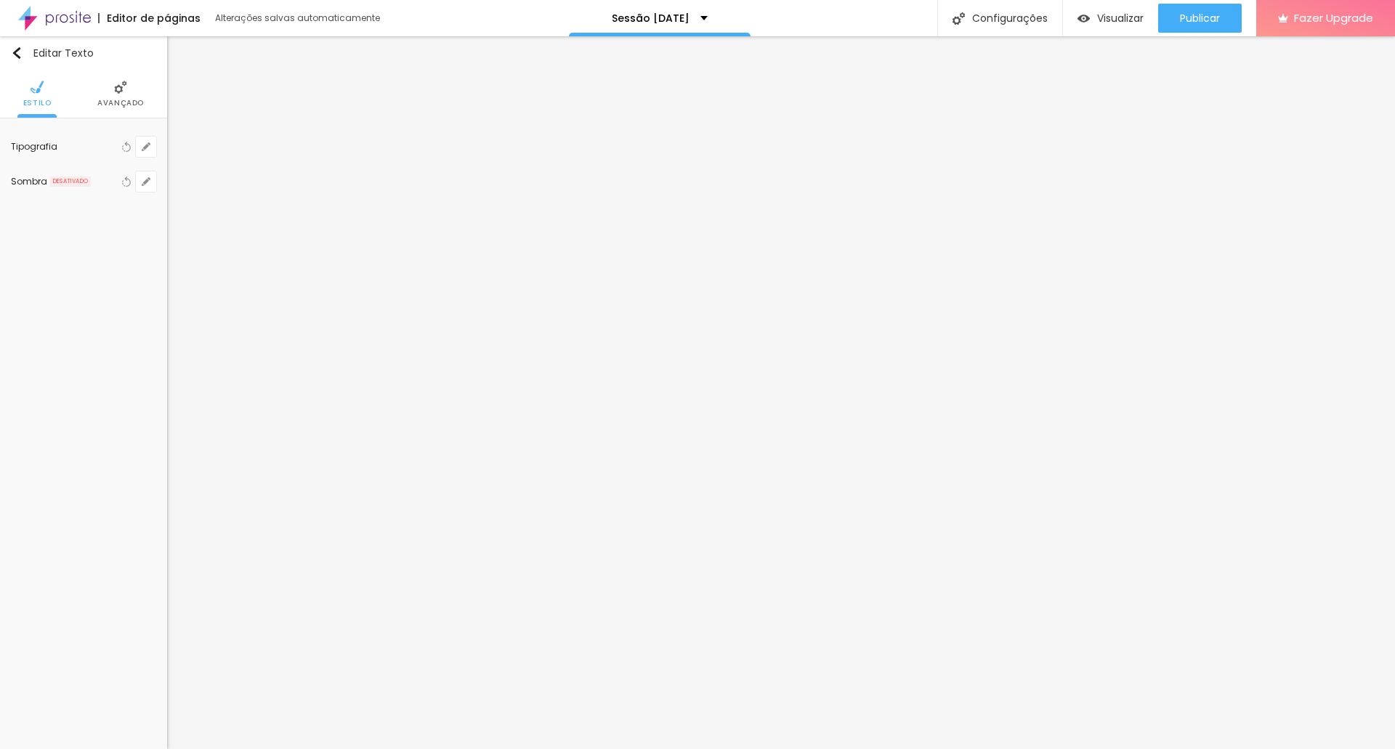
type input "13"
type input "12"
type input "11"
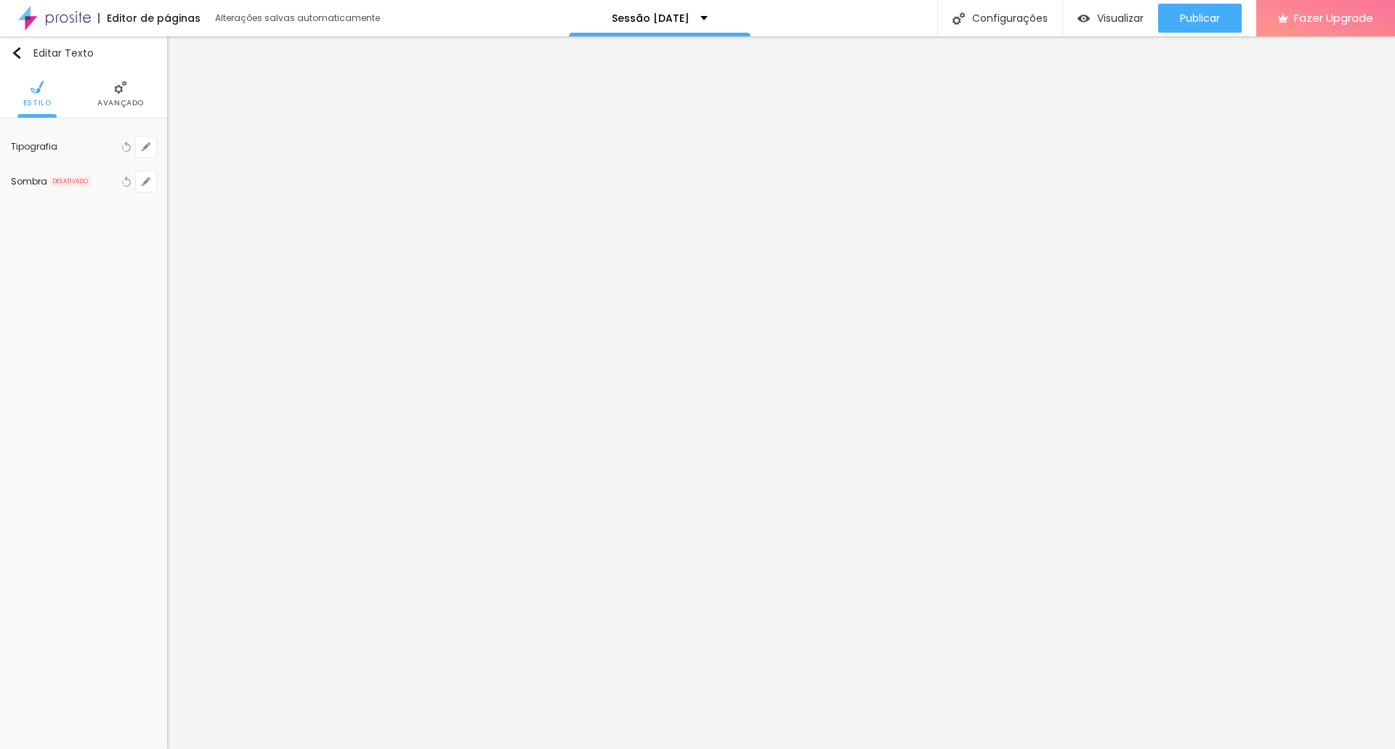
type input "11"
type input "10"
type input "9"
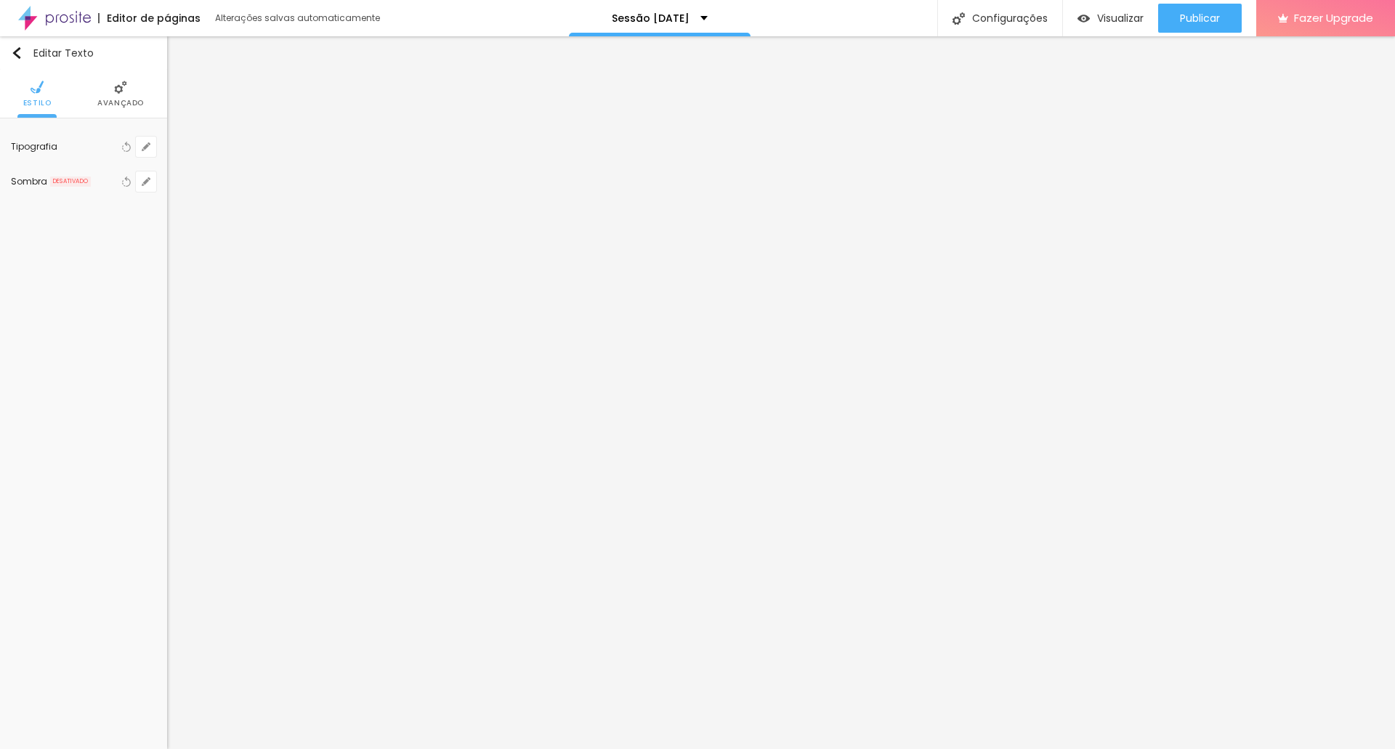
type input "8"
type input "7"
type input "6"
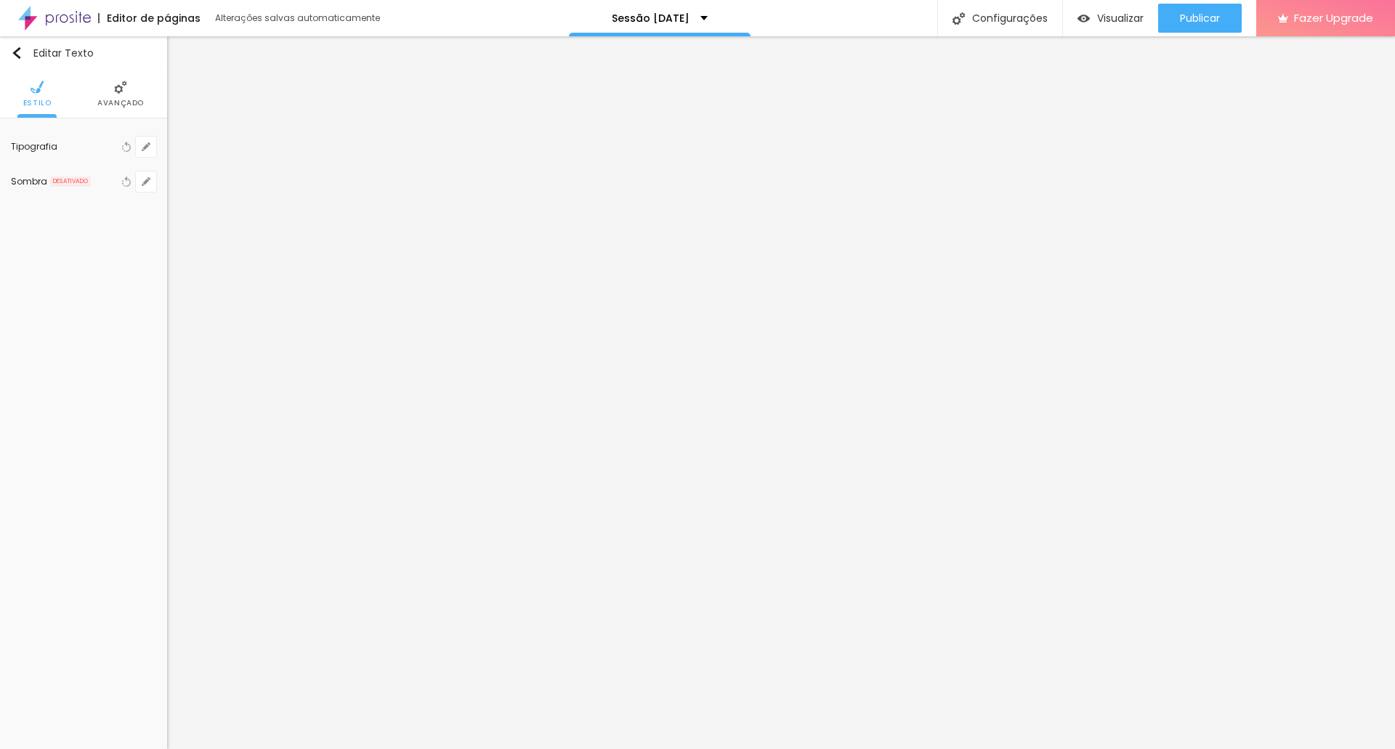
type input "6"
type input "5"
drag, startPoint x: 186, startPoint y: 313, endPoint x: 192, endPoint y: 321, distance: 10.3
type input "5"
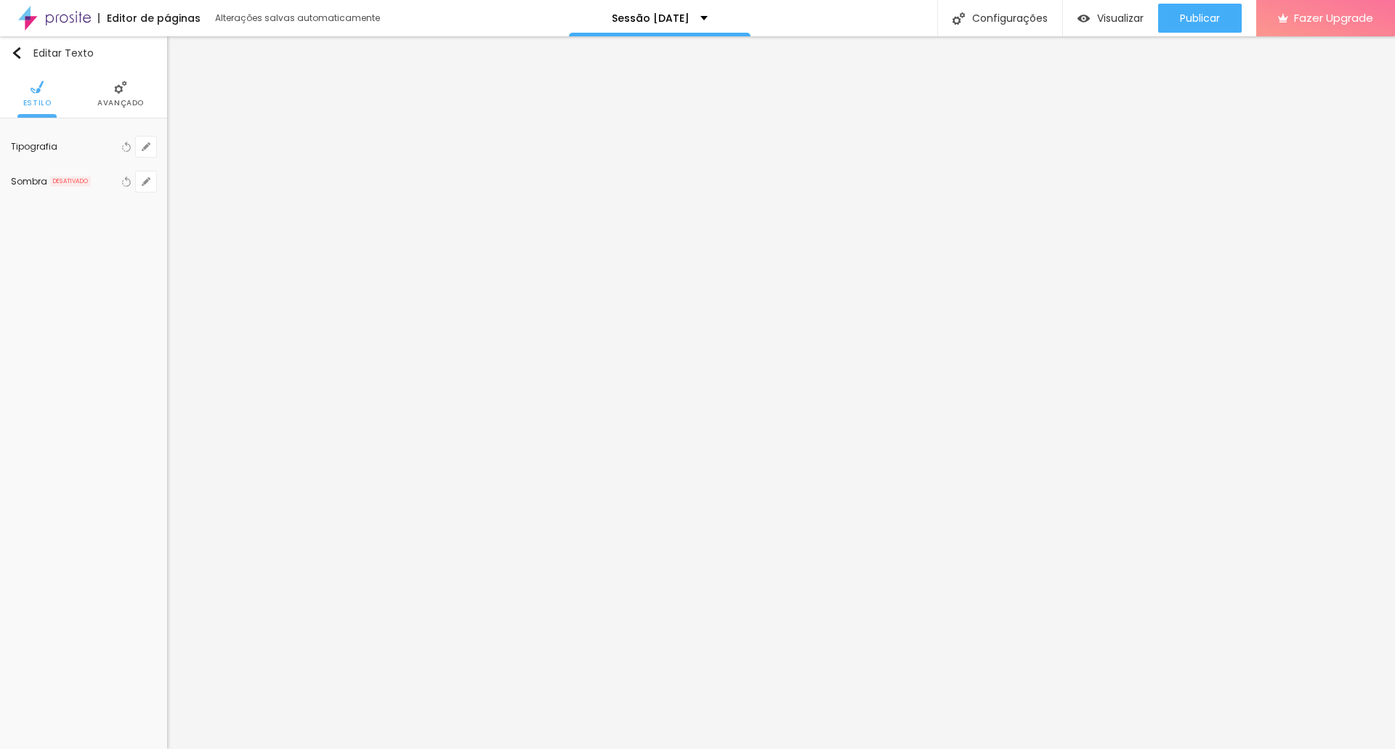
click at [191, 748] on div at bounding box center [697, 749] width 1395 height 0
click at [1097, 14] on span "Visualizar" at bounding box center [1120, 18] width 46 height 12
